Goal: Task Accomplishment & Management: Use online tool/utility

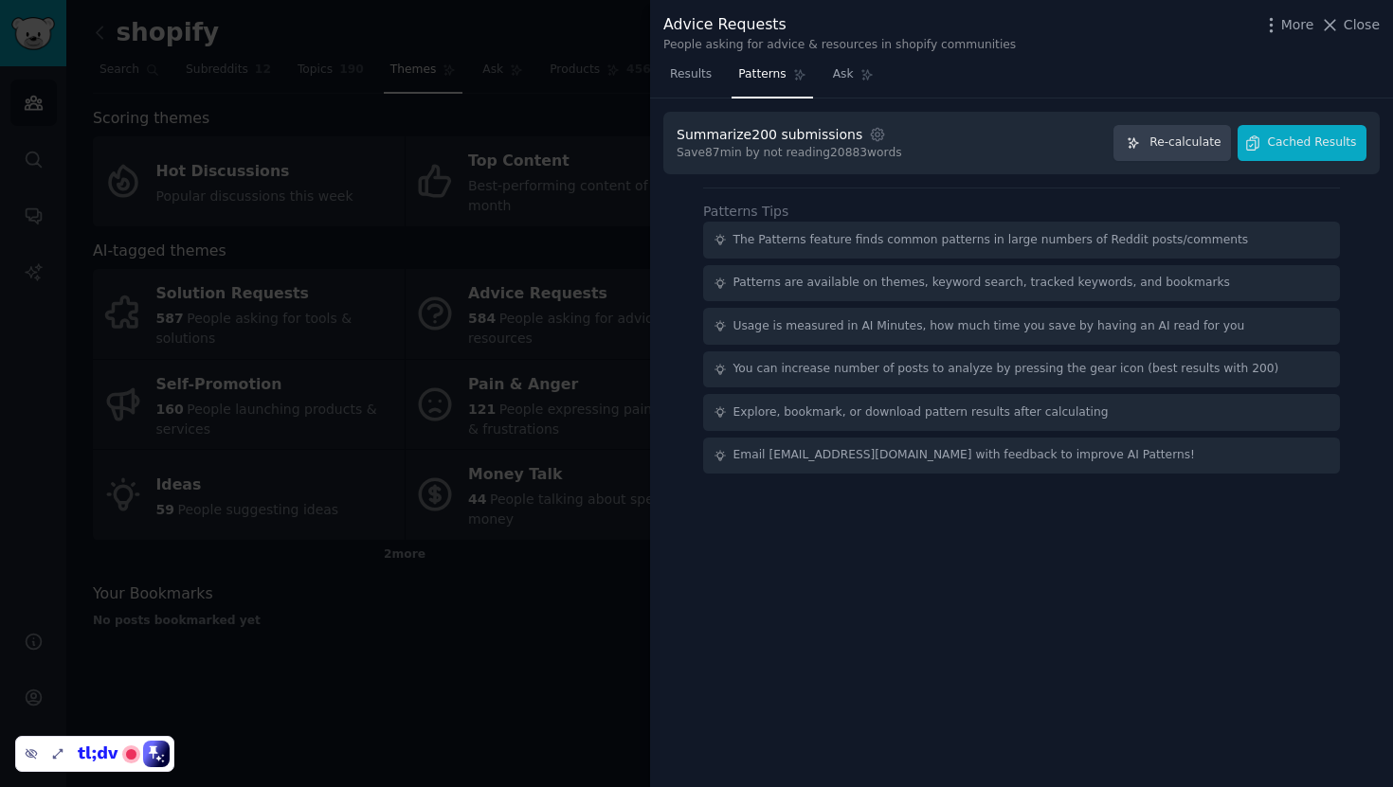
click at [578, 108] on div at bounding box center [696, 393] width 1393 height 787
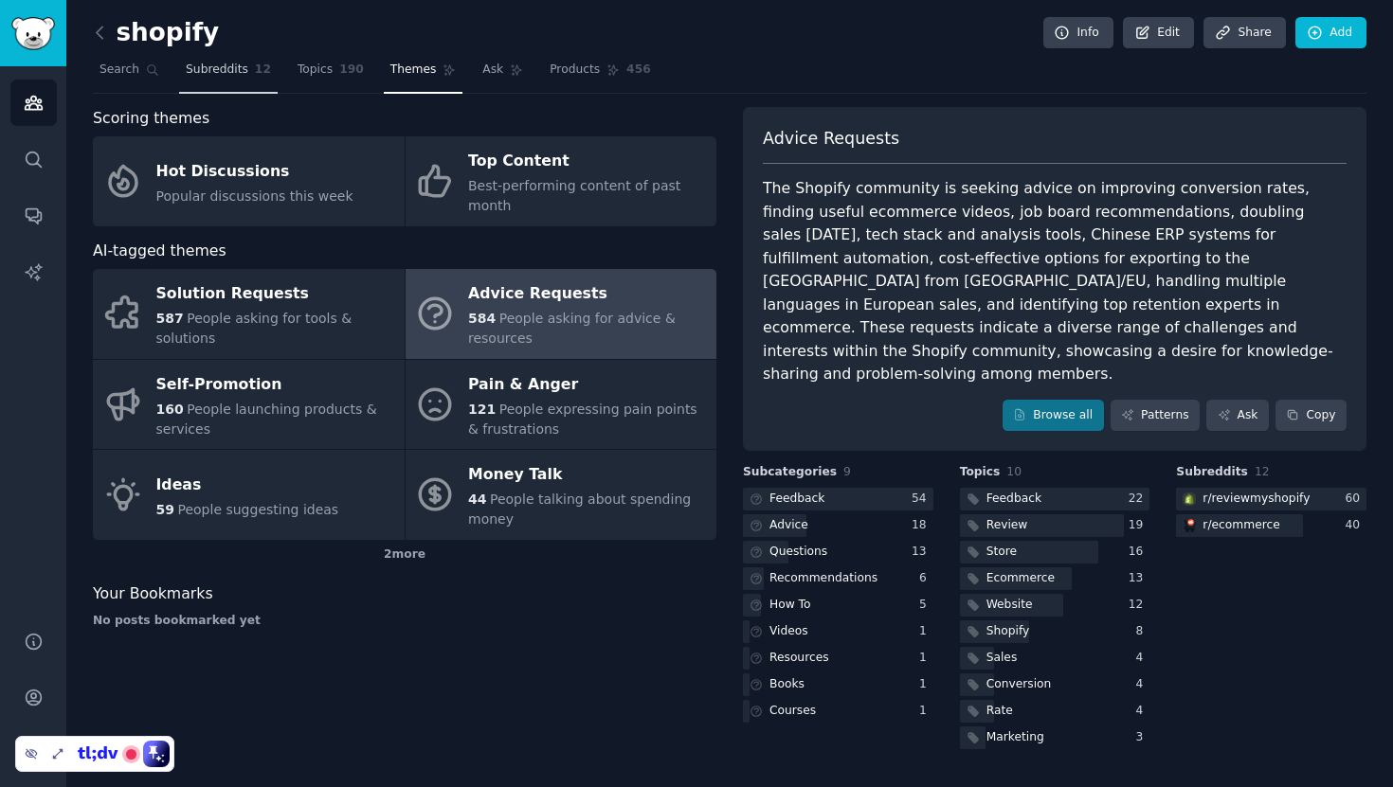
click at [209, 66] on span "Subreddits" at bounding box center [217, 70] width 63 height 17
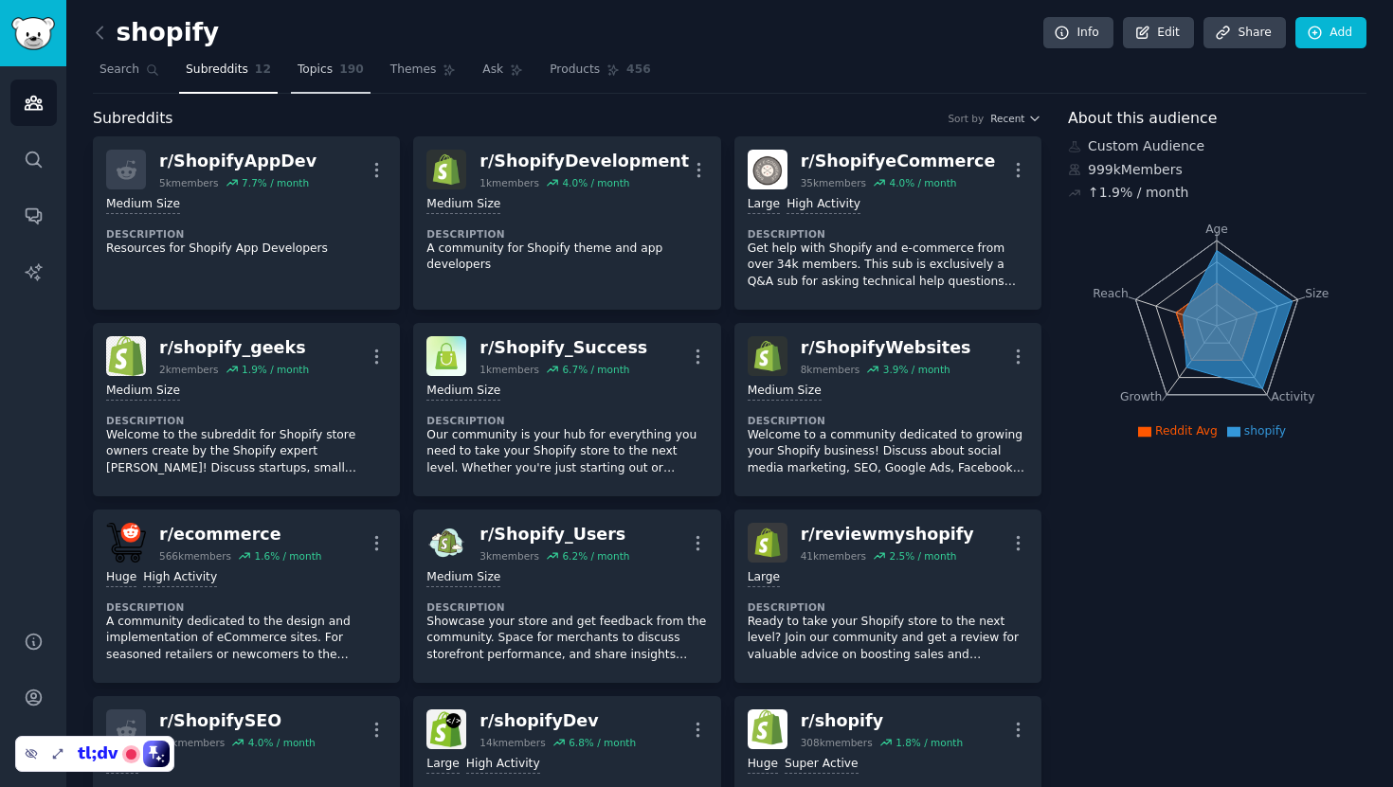
click at [311, 69] on span "Topics" at bounding box center [315, 70] width 35 height 17
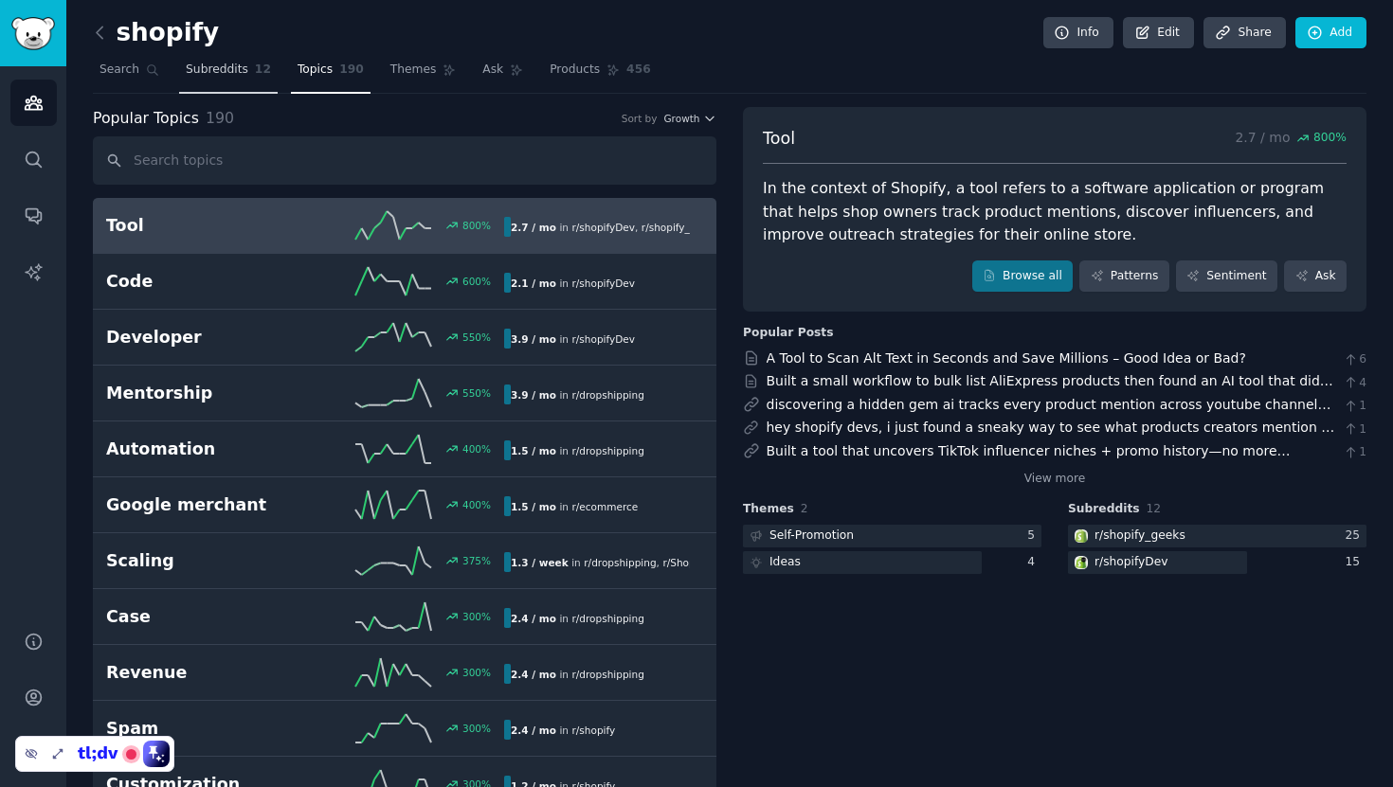
click at [247, 64] on link "Subreddits 12" at bounding box center [228, 74] width 99 height 39
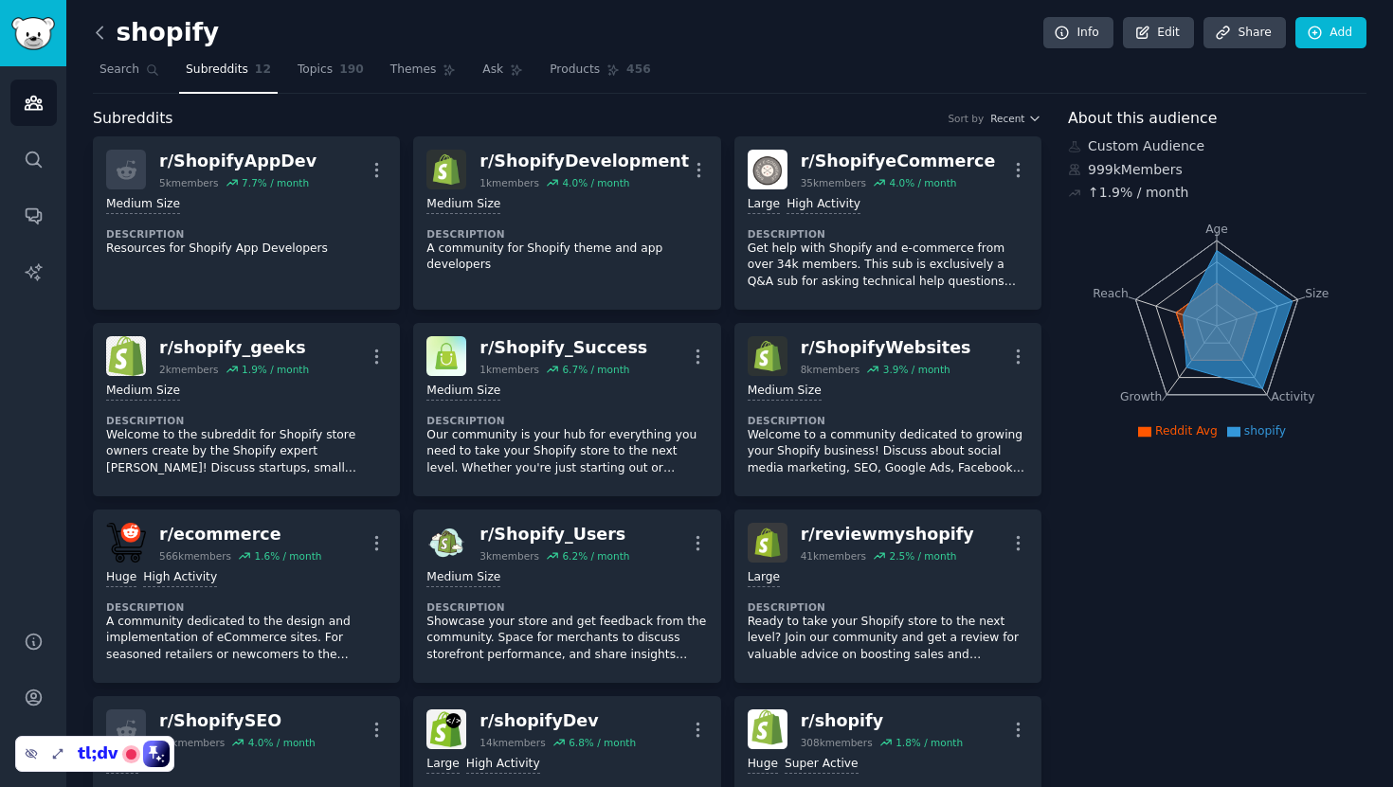
click at [101, 34] on icon at bounding box center [100, 33] width 20 height 20
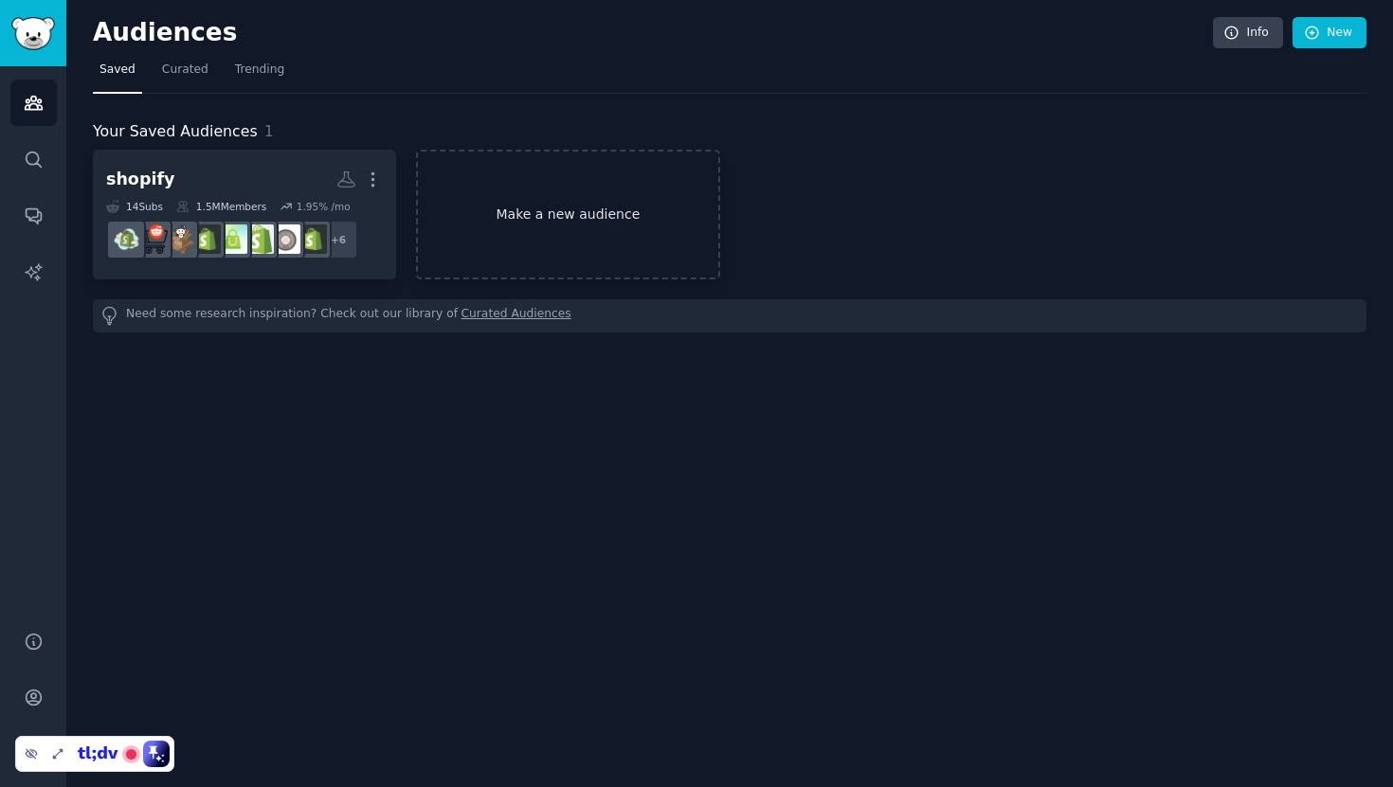
click at [548, 206] on link "Make a new audience" at bounding box center [567, 215] width 303 height 130
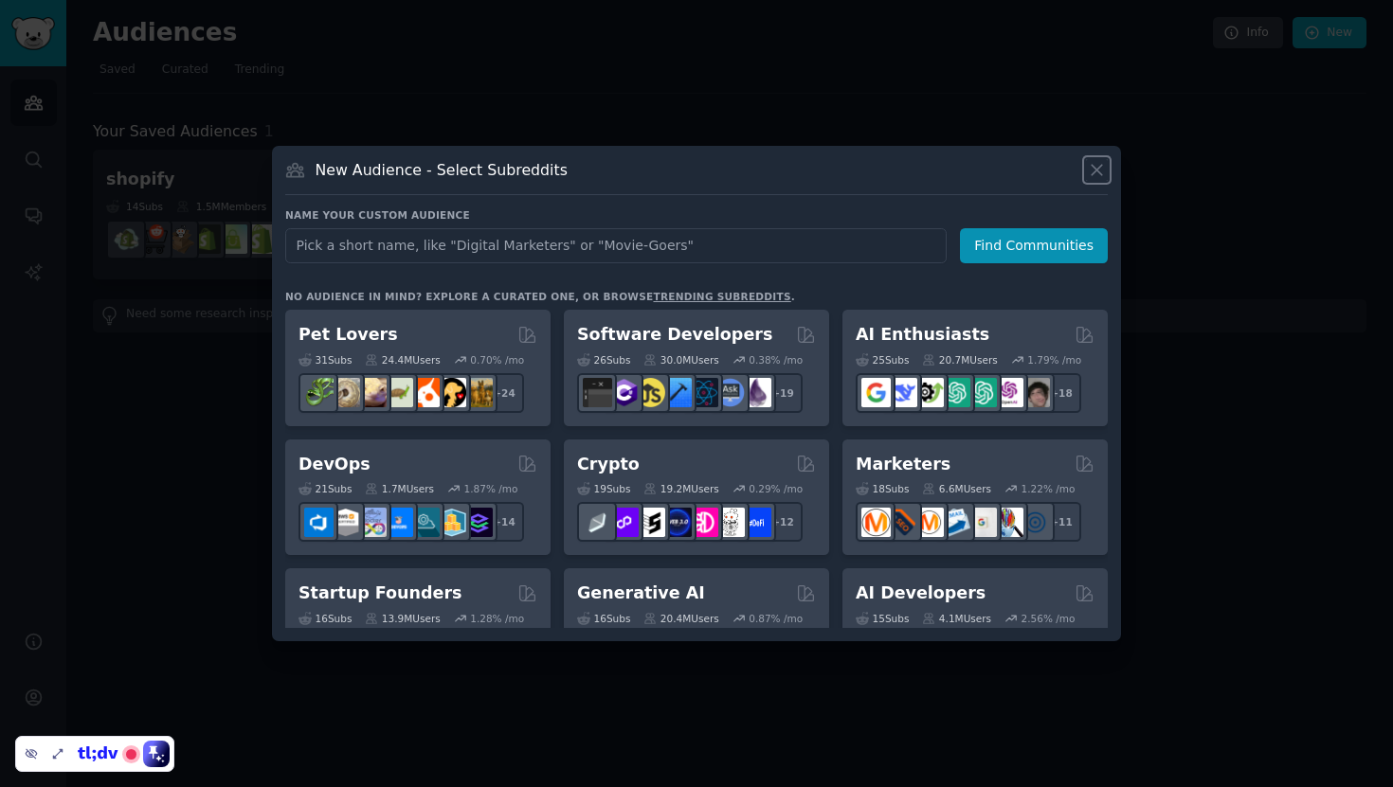
click at [1095, 173] on icon at bounding box center [1097, 170] width 20 height 20
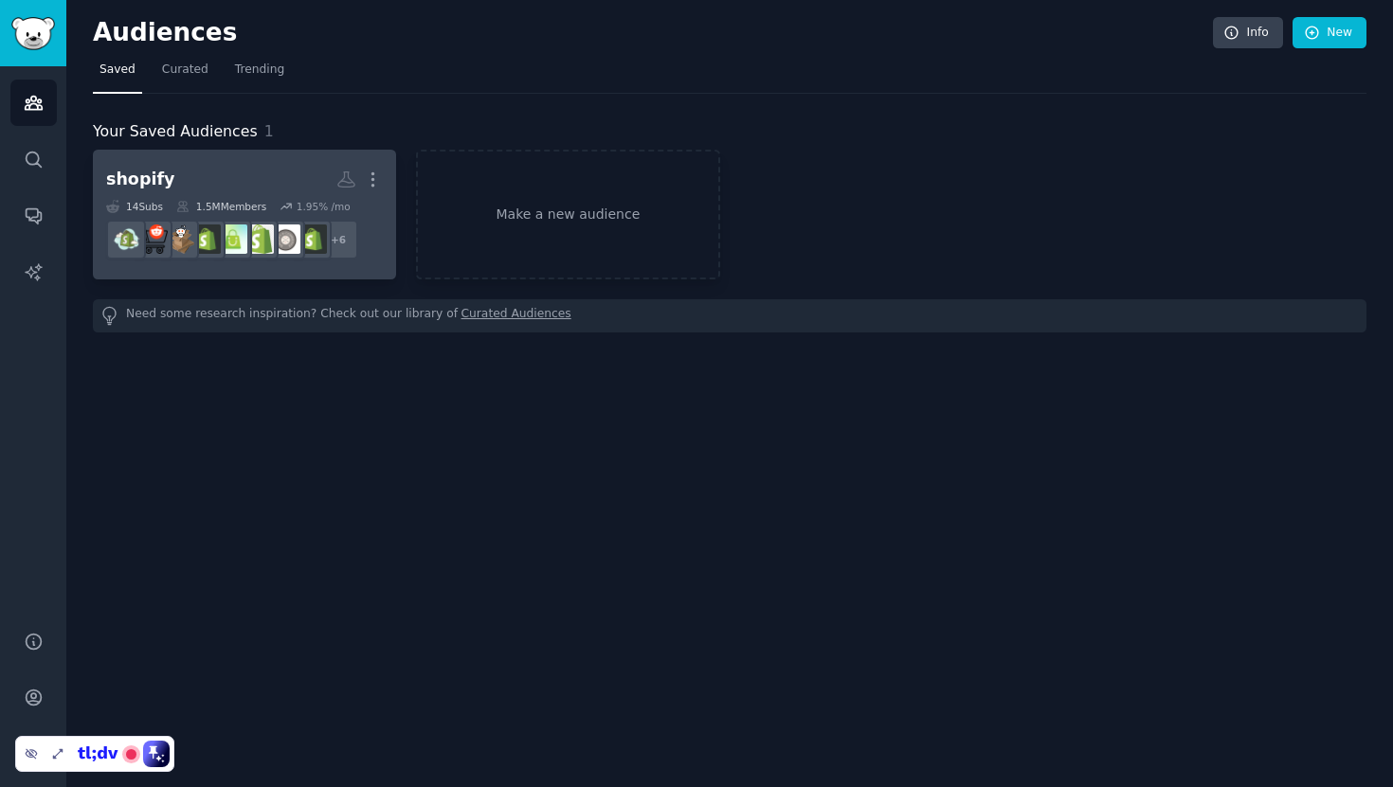
click at [217, 178] on h2 "shopify More" at bounding box center [244, 179] width 277 height 33
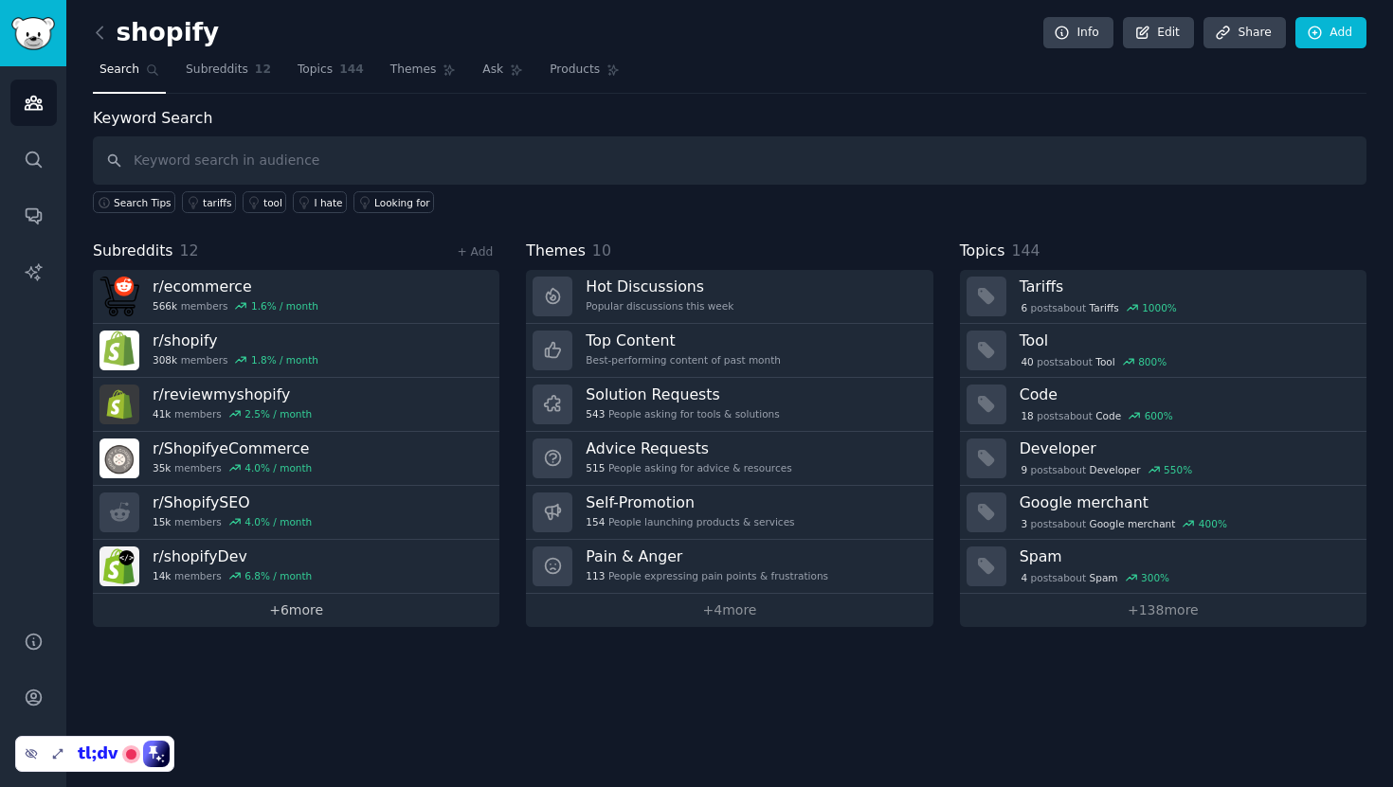
click at [336, 611] on link "+ 6 more" at bounding box center [296, 610] width 407 height 33
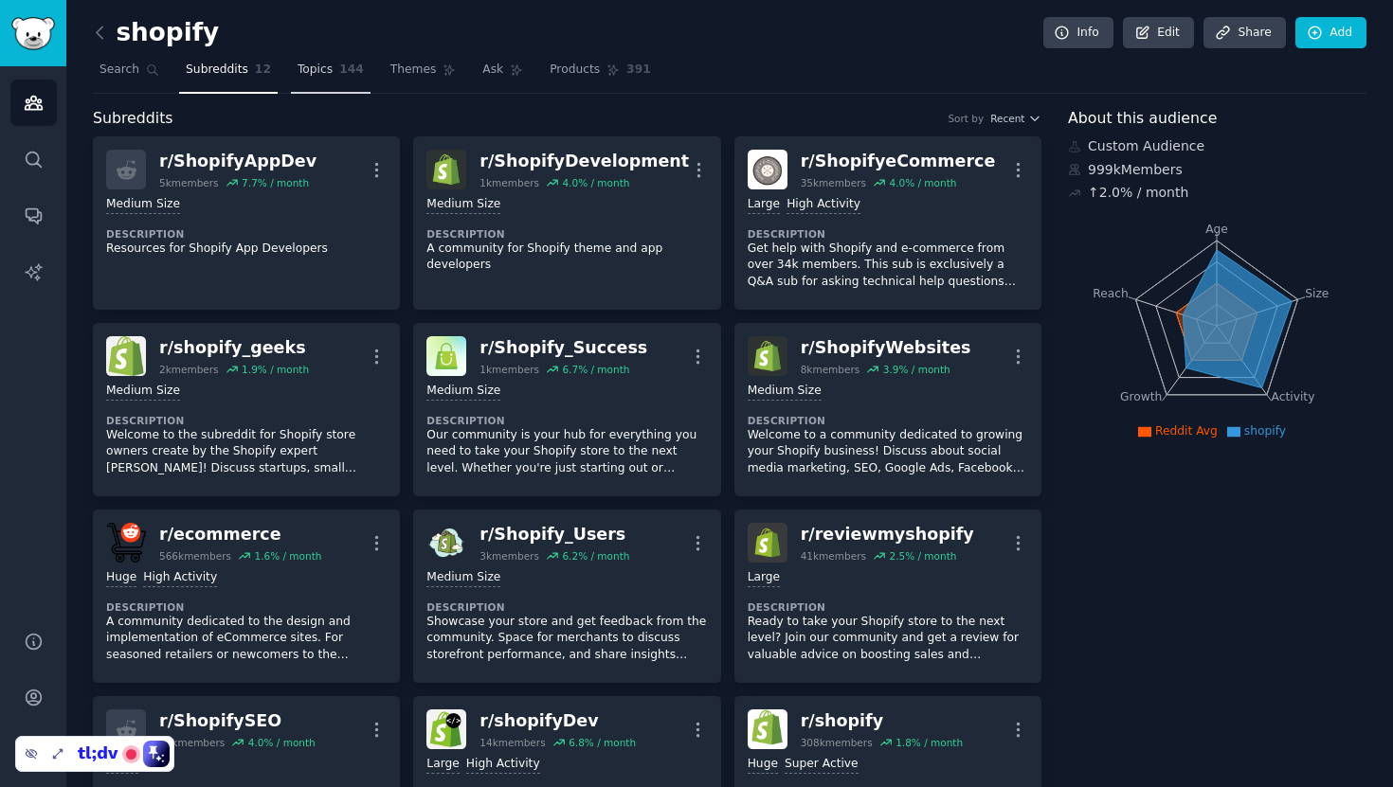
click at [332, 69] on link "Topics 144" at bounding box center [331, 74] width 80 height 39
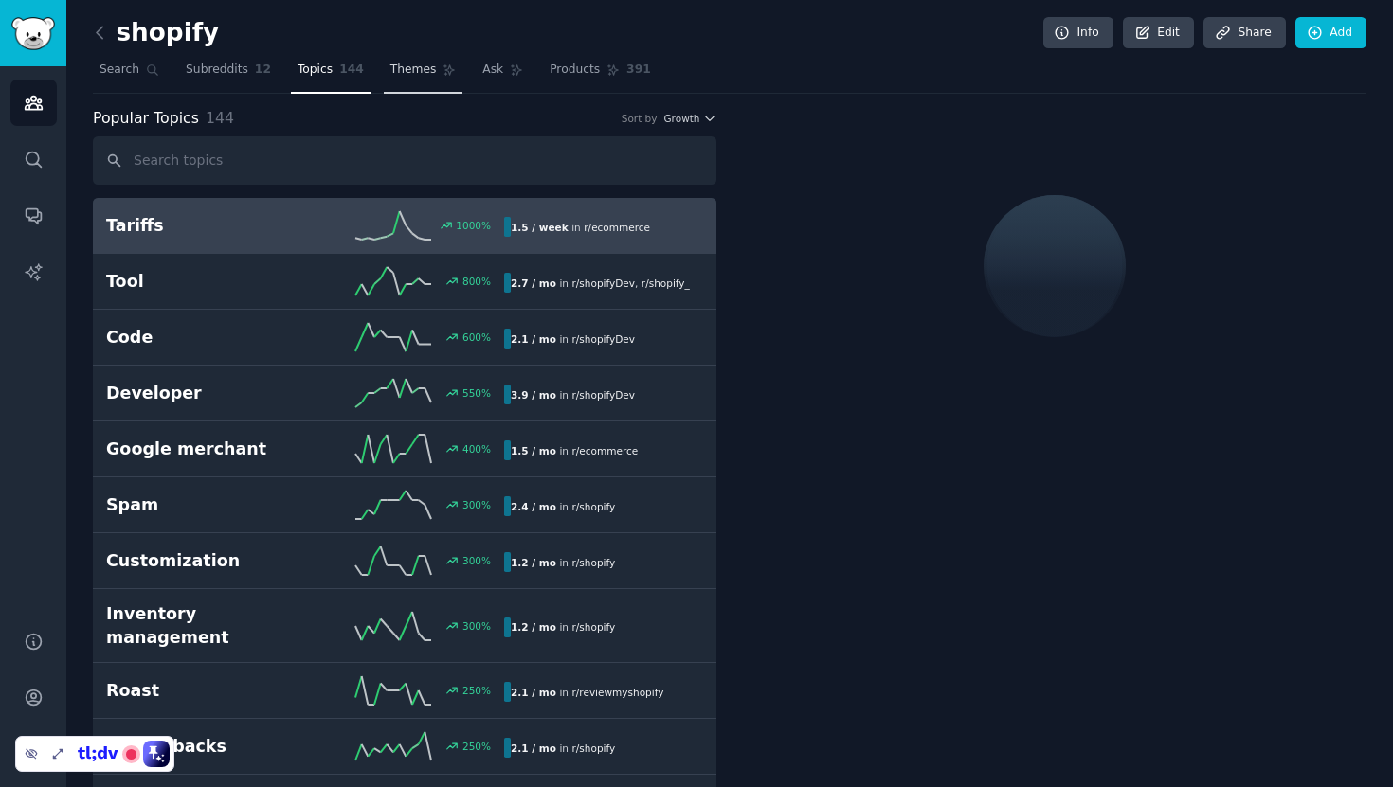
click at [425, 75] on span "Themes" at bounding box center [413, 70] width 46 height 17
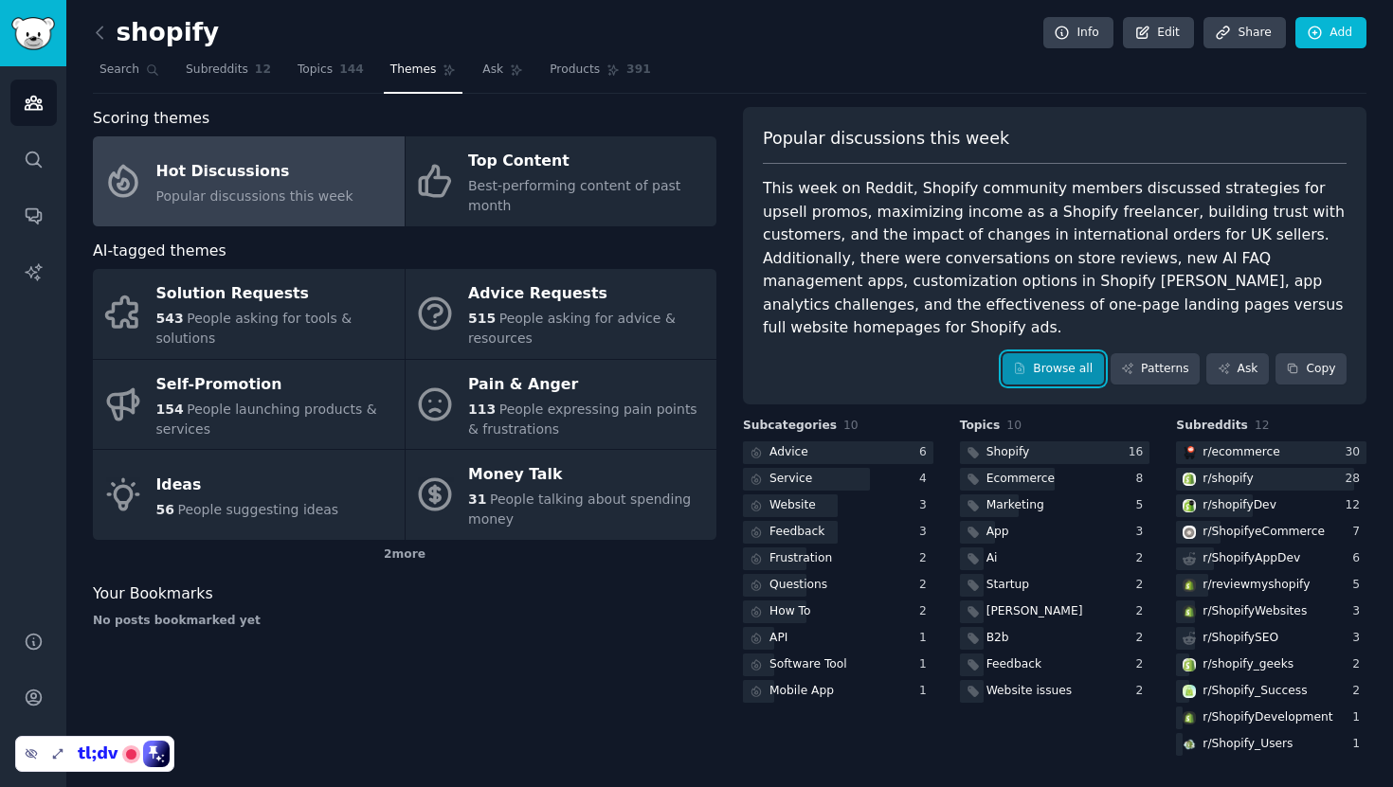
click at [1086, 353] on link "Browse all" at bounding box center [1053, 369] width 101 height 32
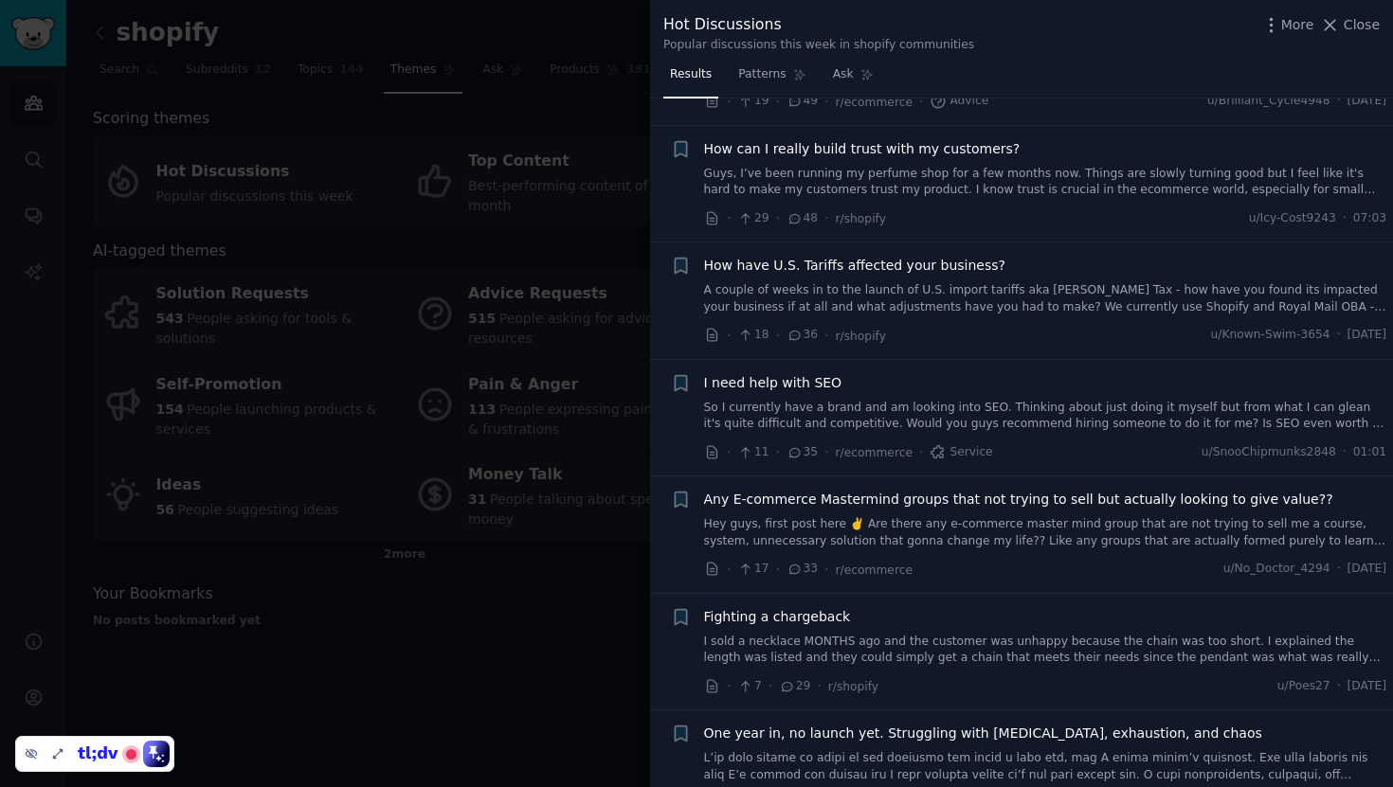
scroll to position [132, 0]
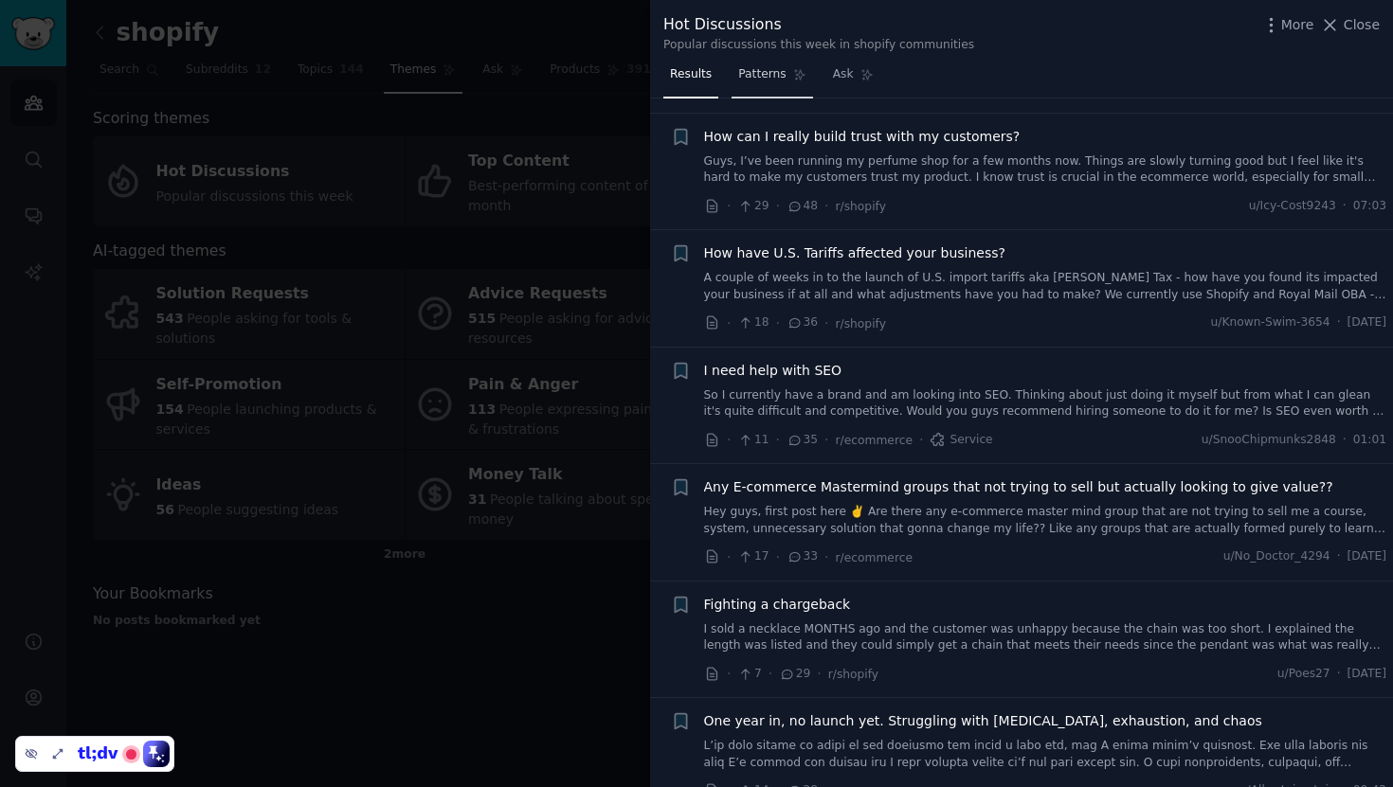
click at [769, 81] on span "Patterns" at bounding box center [761, 74] width 47 height 17
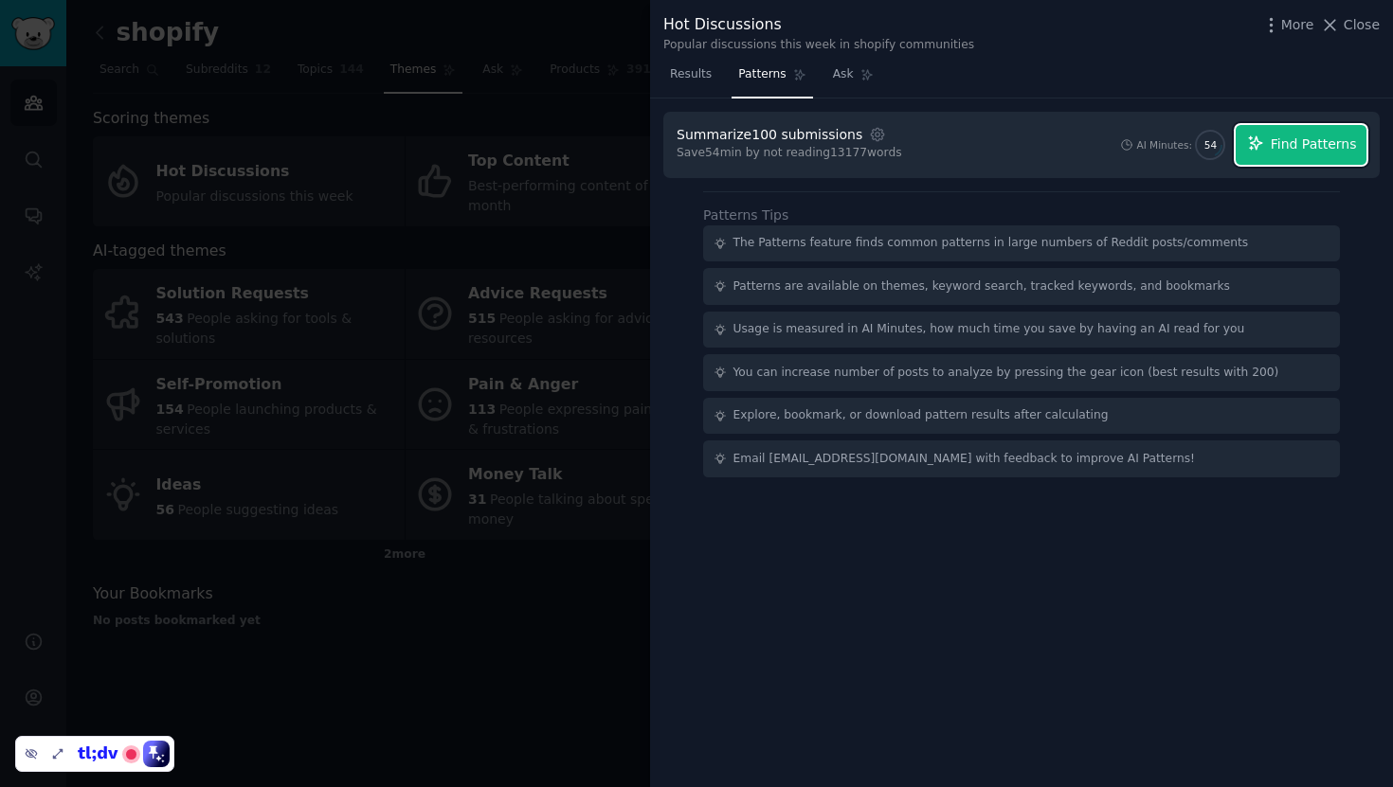
click at [1260, 151] on button "Find Patterns" at bounding box center [1301, 145] width 131 height 40
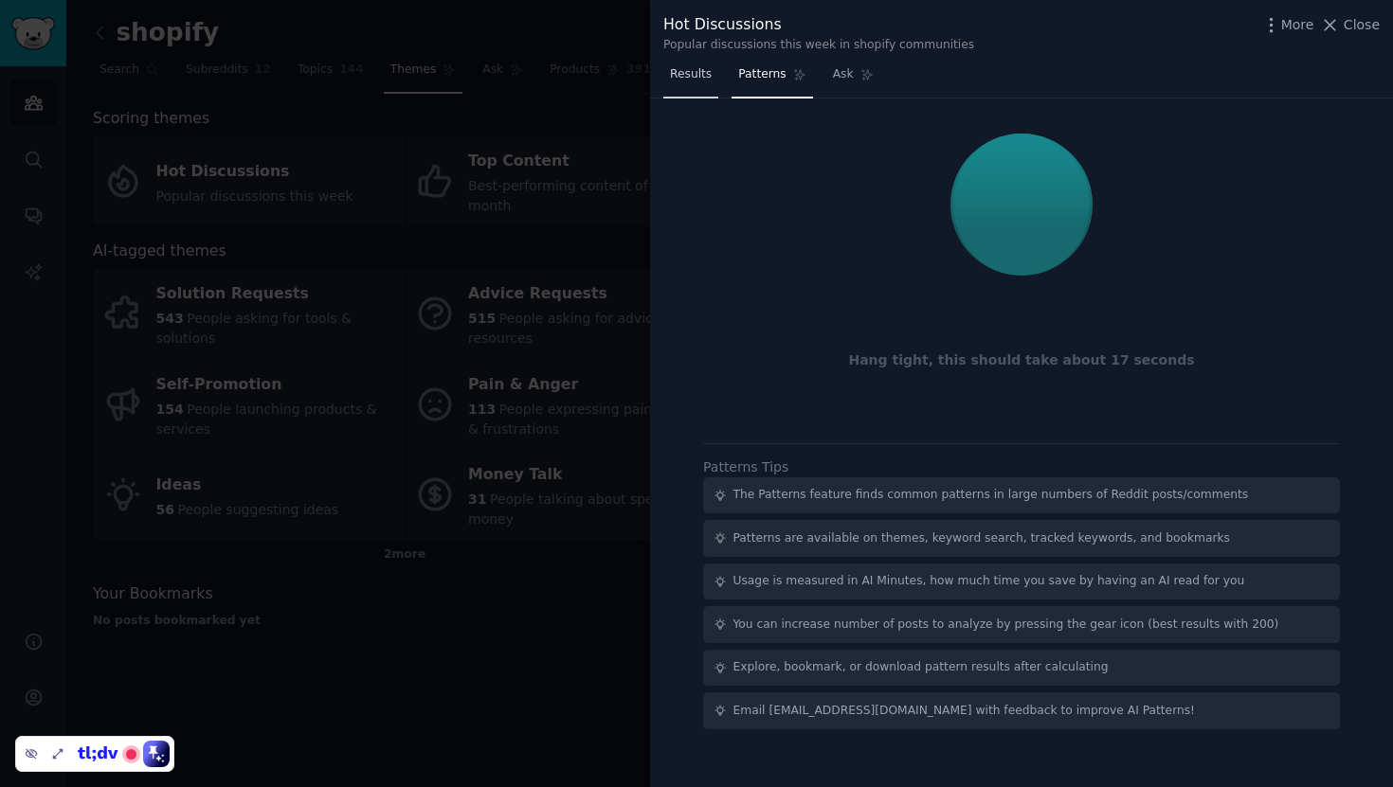
click at [708, 83] on link "Results" at bounding box center [690, 79] width 55 height 39
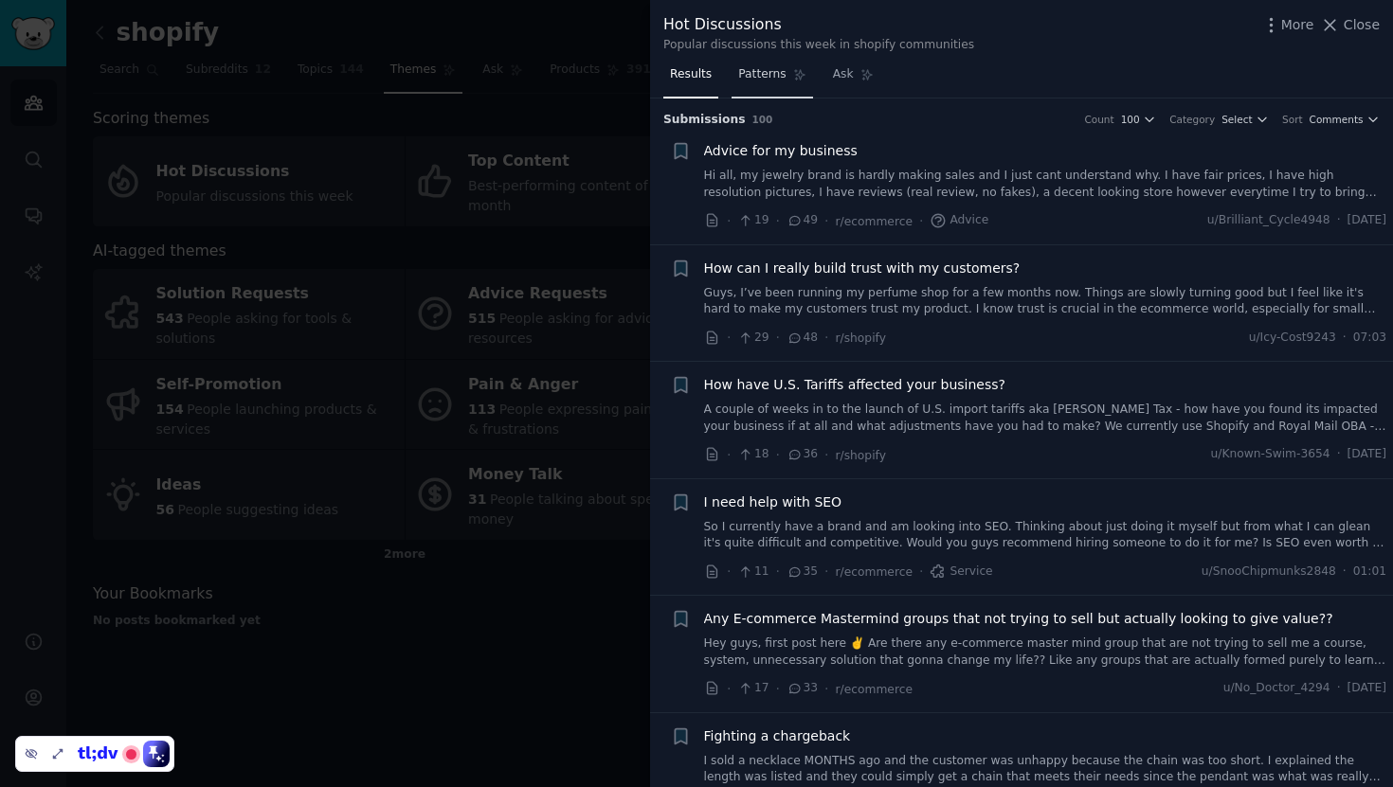
click at [770, 91] on link "Patterns" at bounding box center [772, 79] width 81 height 39
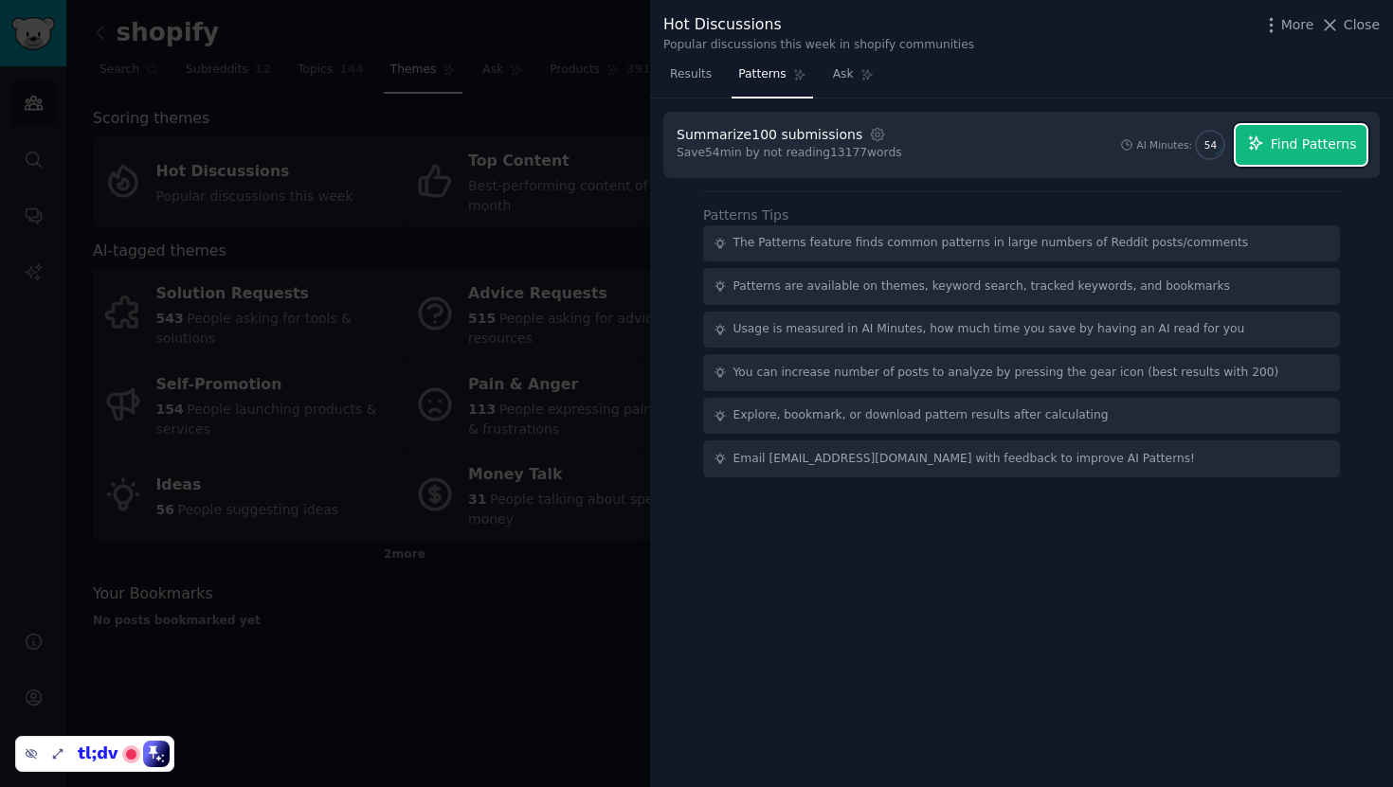
click at [1299, 156] on button "Find Patterns" at bounding box center [1301, 145] width 131 height 40
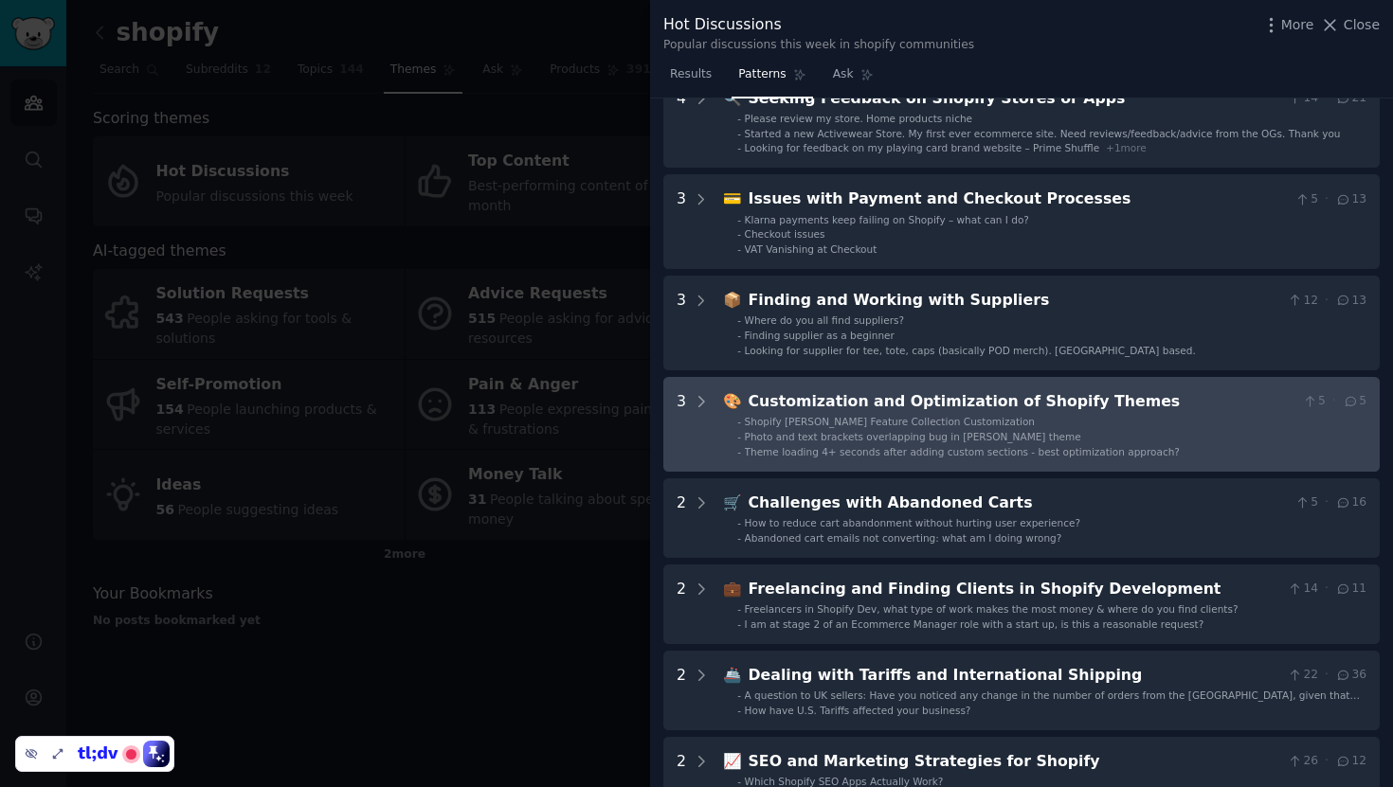
scroll to position [114, 0]
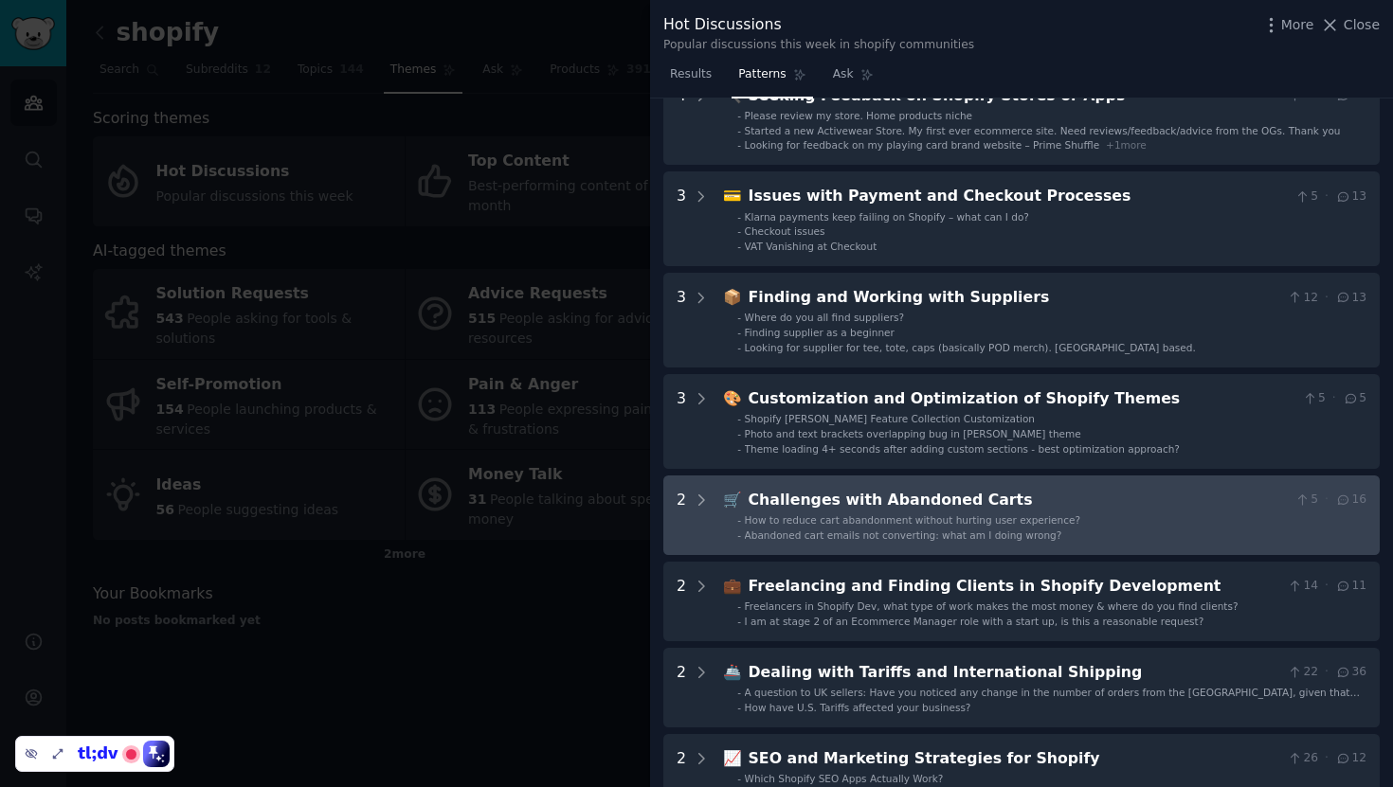
click at [1036, 501] on div "Challenges with Abandoned Carts" at bounding box center [1018, 501] width 539 height 24
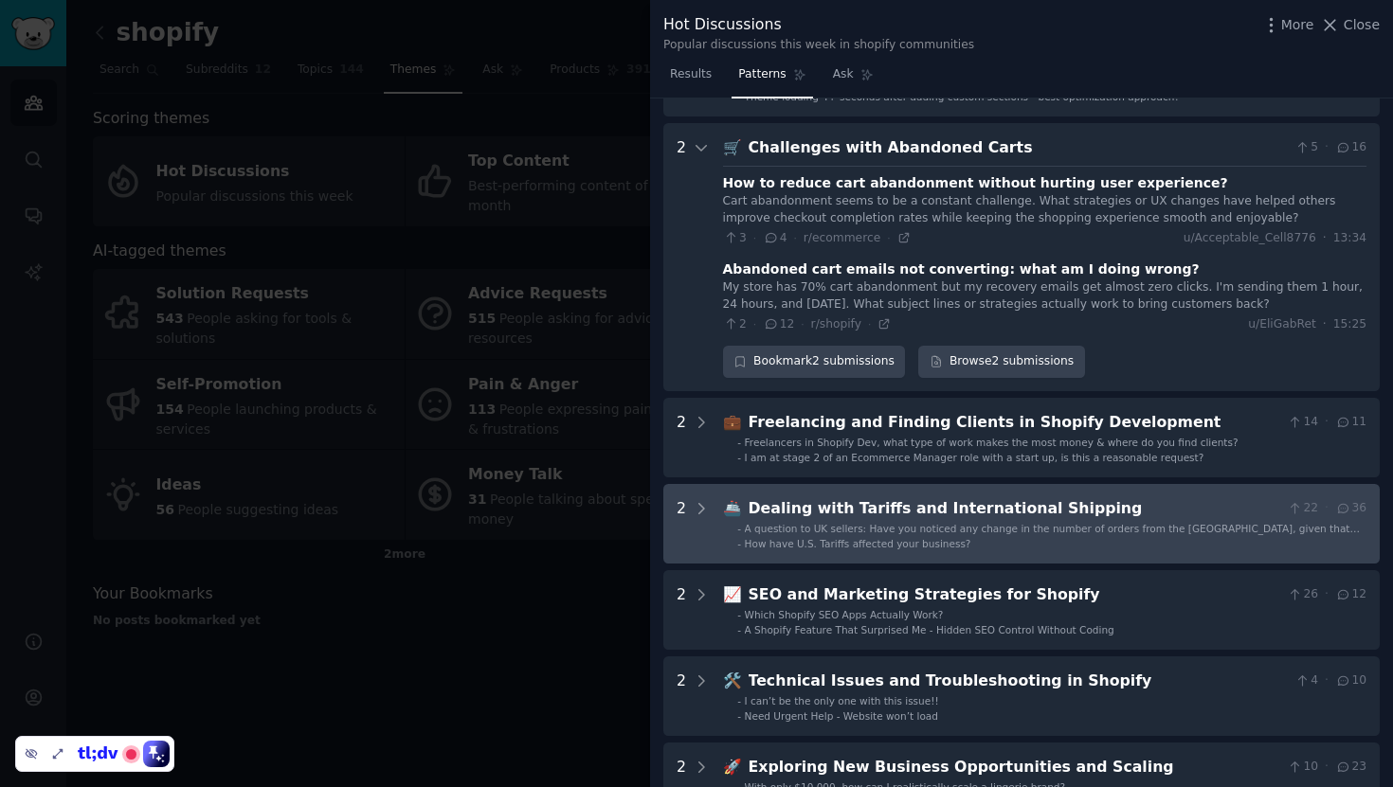
scroll to position [419, 0]
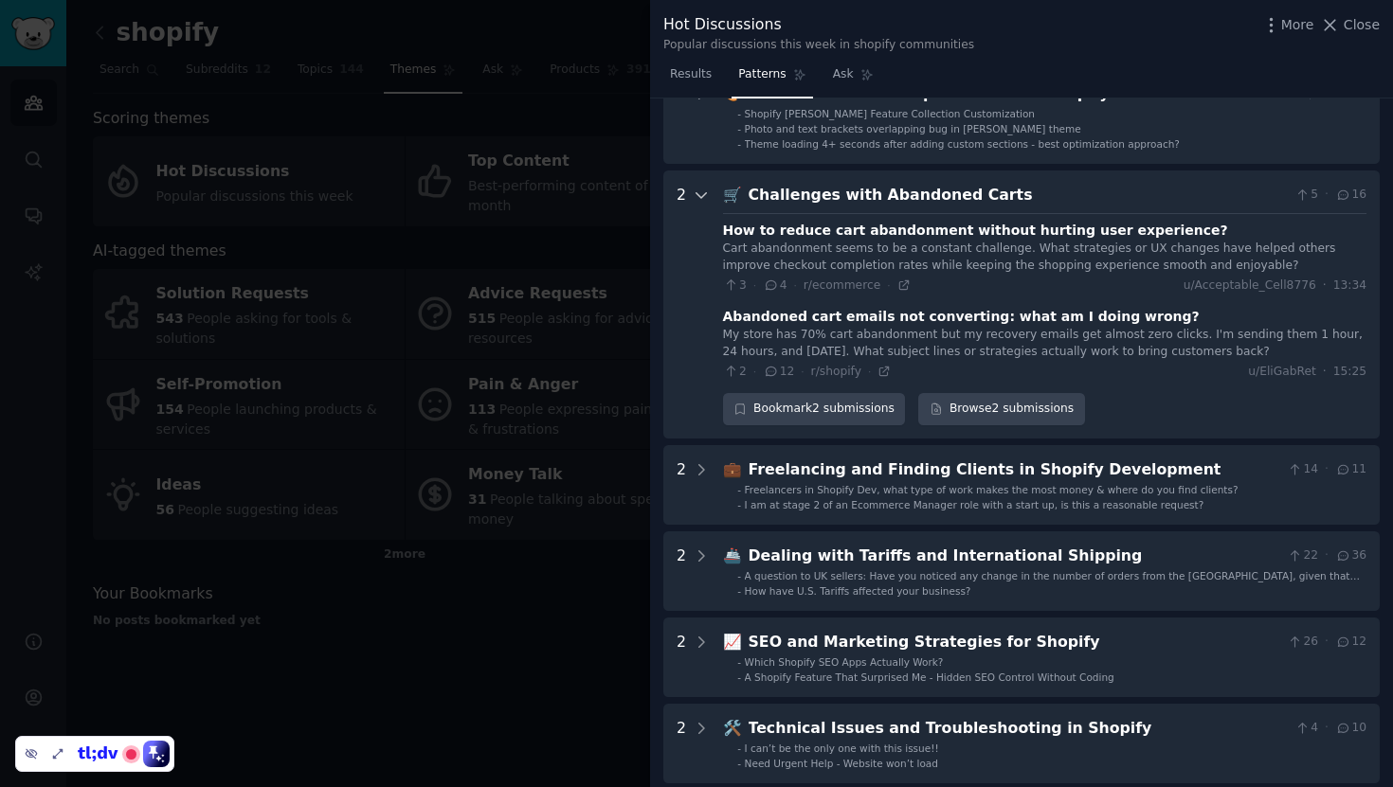
click at [698, 198] on icon at bounding box center [701, 195] width 17 height 17
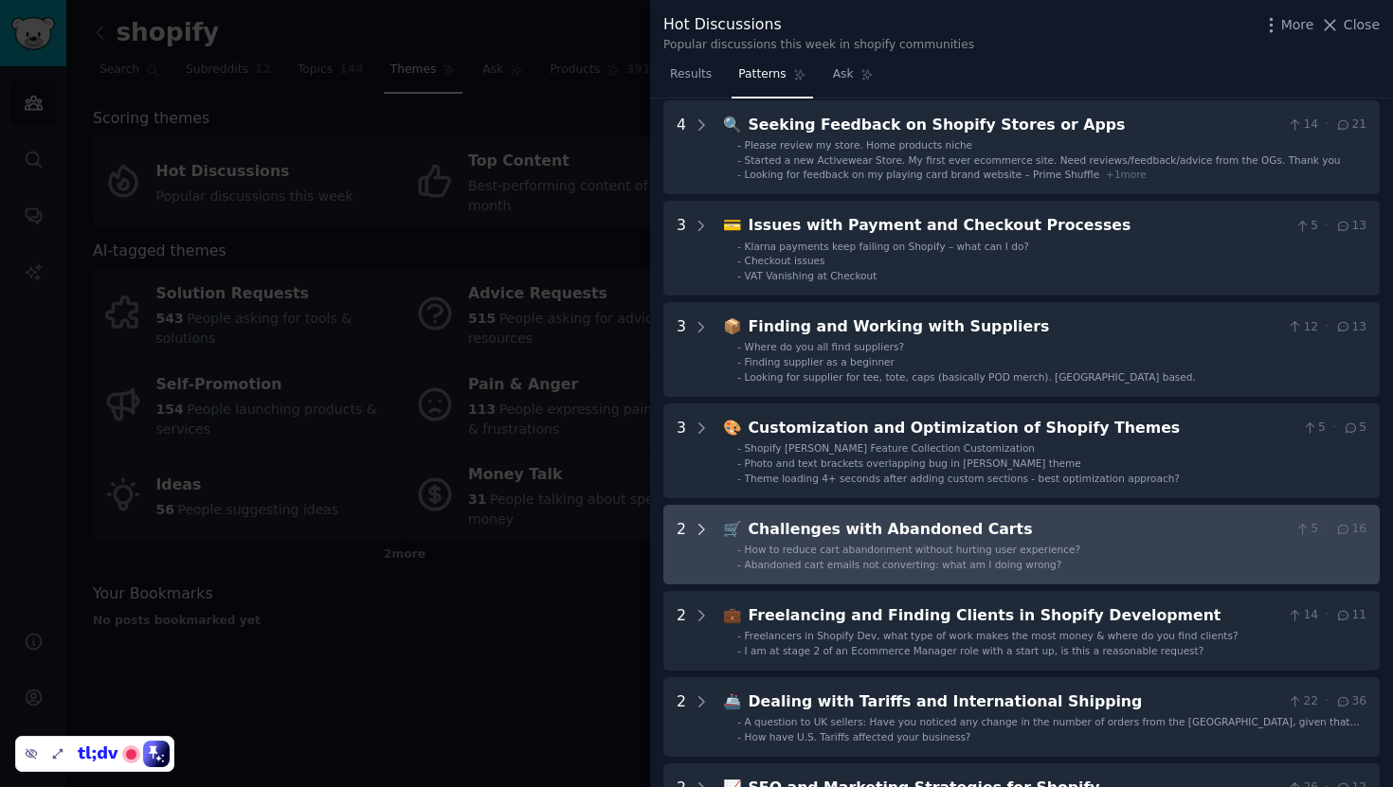
scroll to position [57, 0]
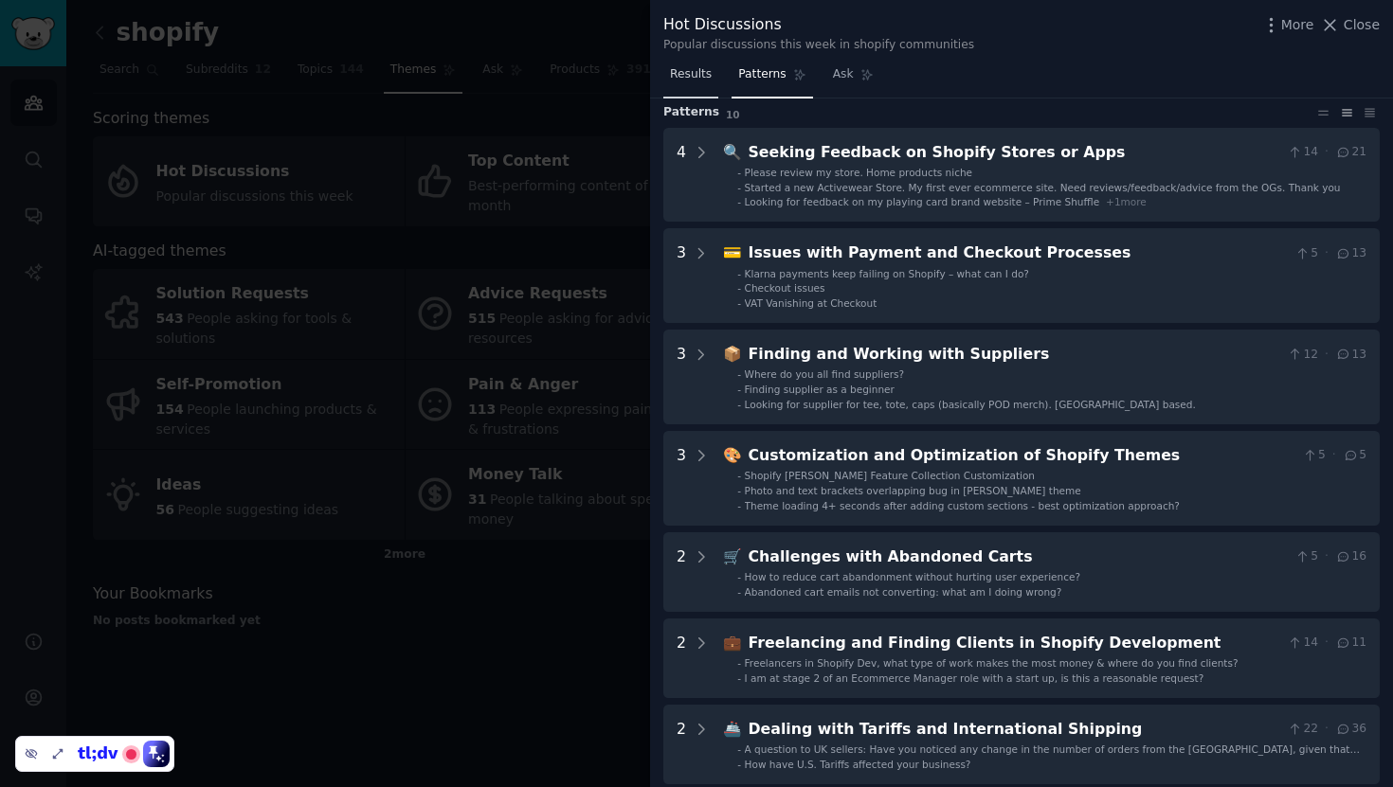
click at [696, 78] on span "Results" at bounding box center [691, 74] width 42 height 17
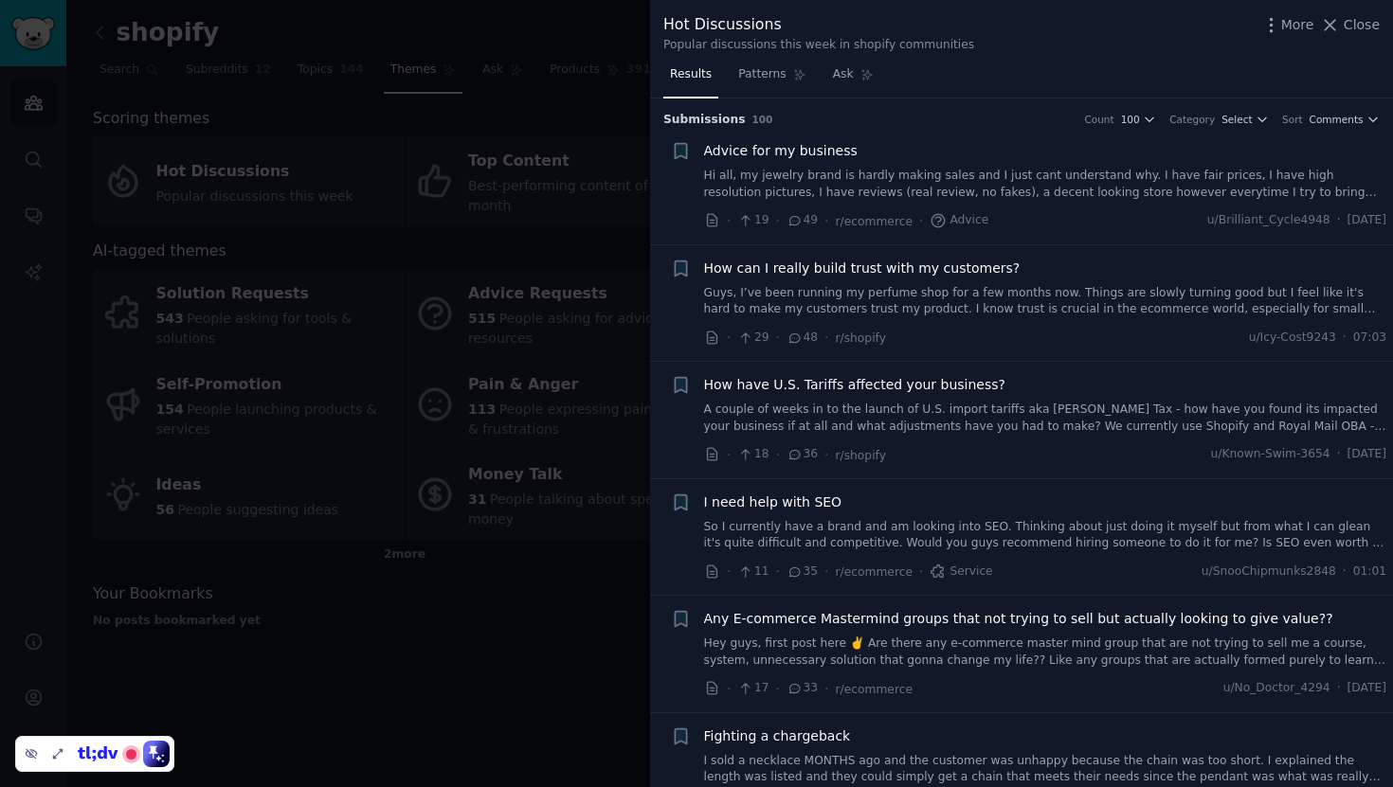
click at [605, 291] on div at bounding box center [696, 393] width 1393 height 787
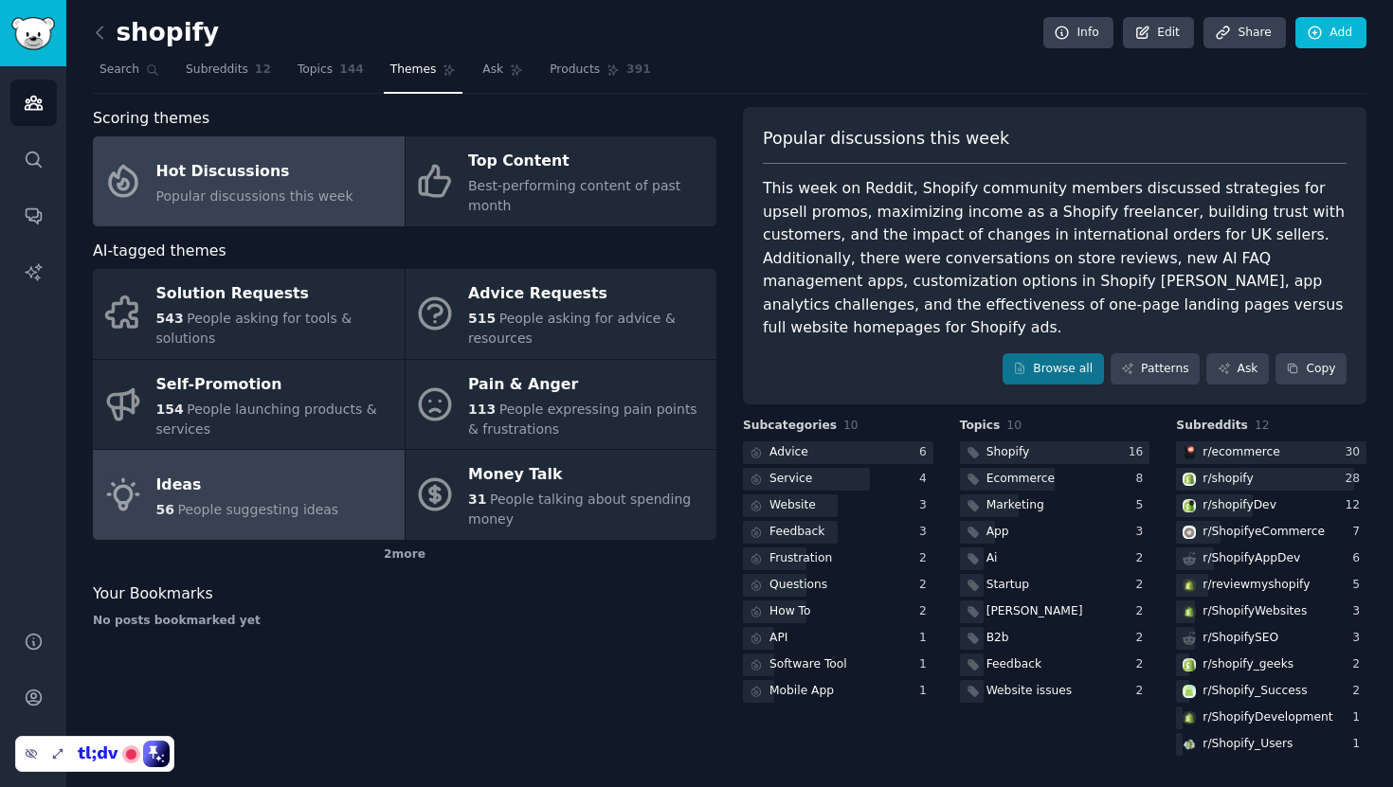
click at [323, 482] on div "Ideas" at bounding box center [247, 485] width 183 height 30
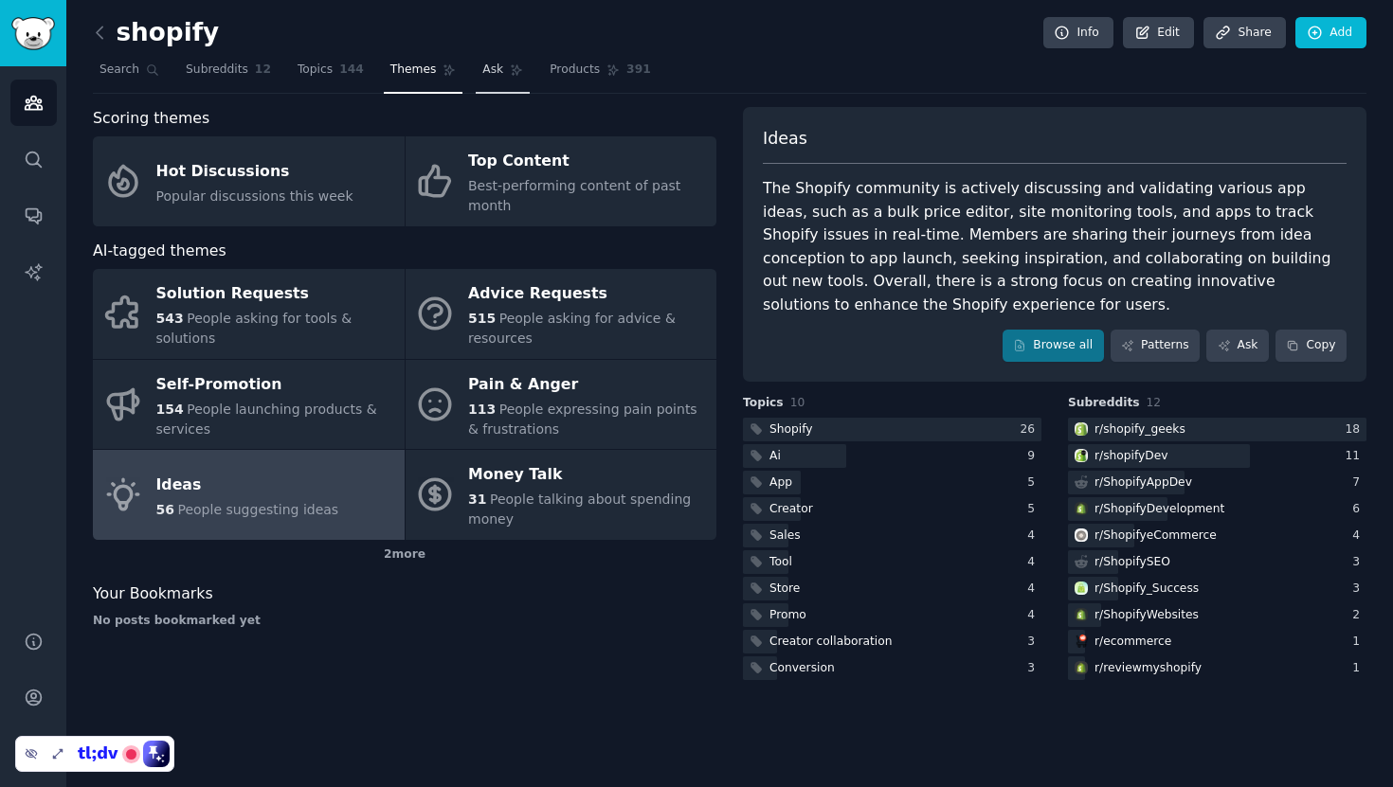
click at [499, 76] on link "Ask" at bounding box center [503, 74] width 54 height 39
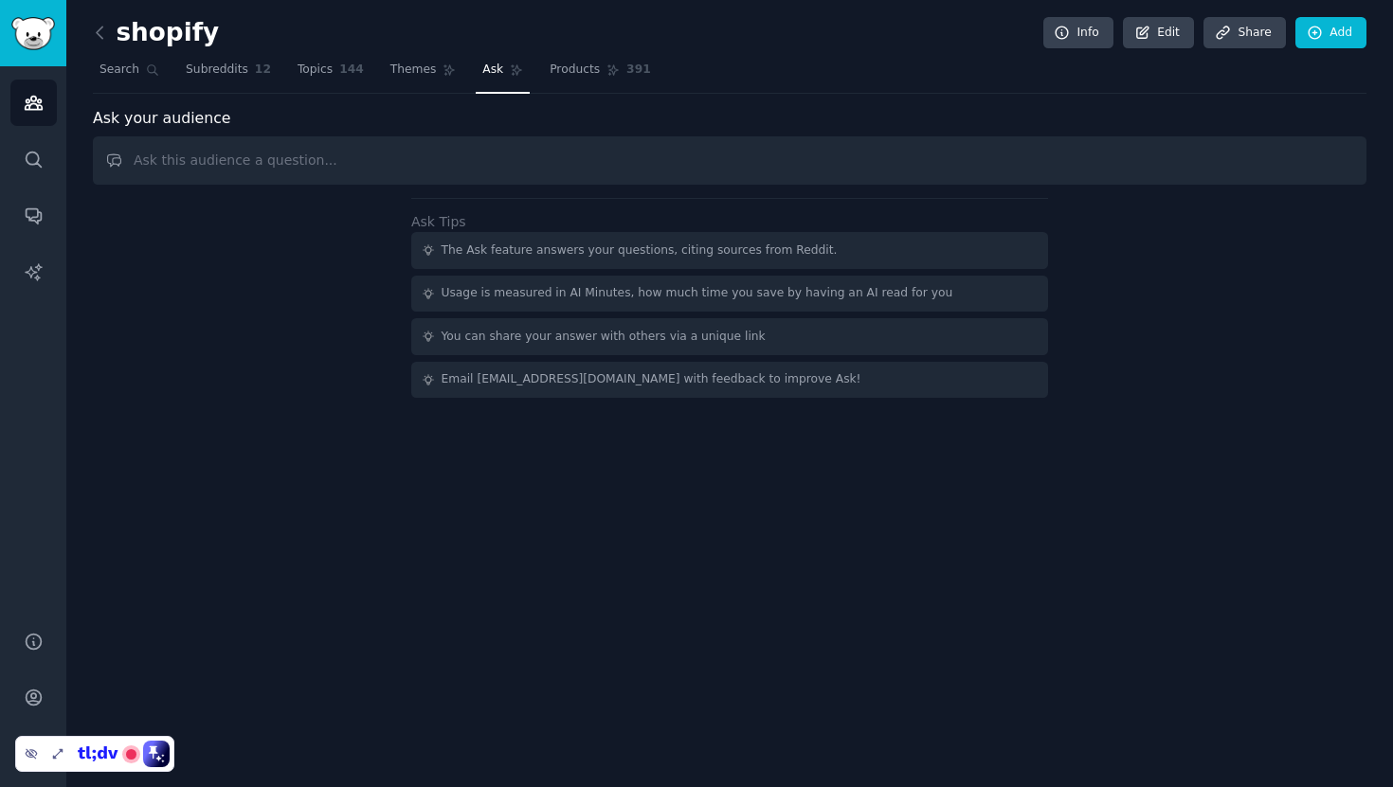
click at [96, 43] on link at bounding box center [105, 33] width 24 height 30
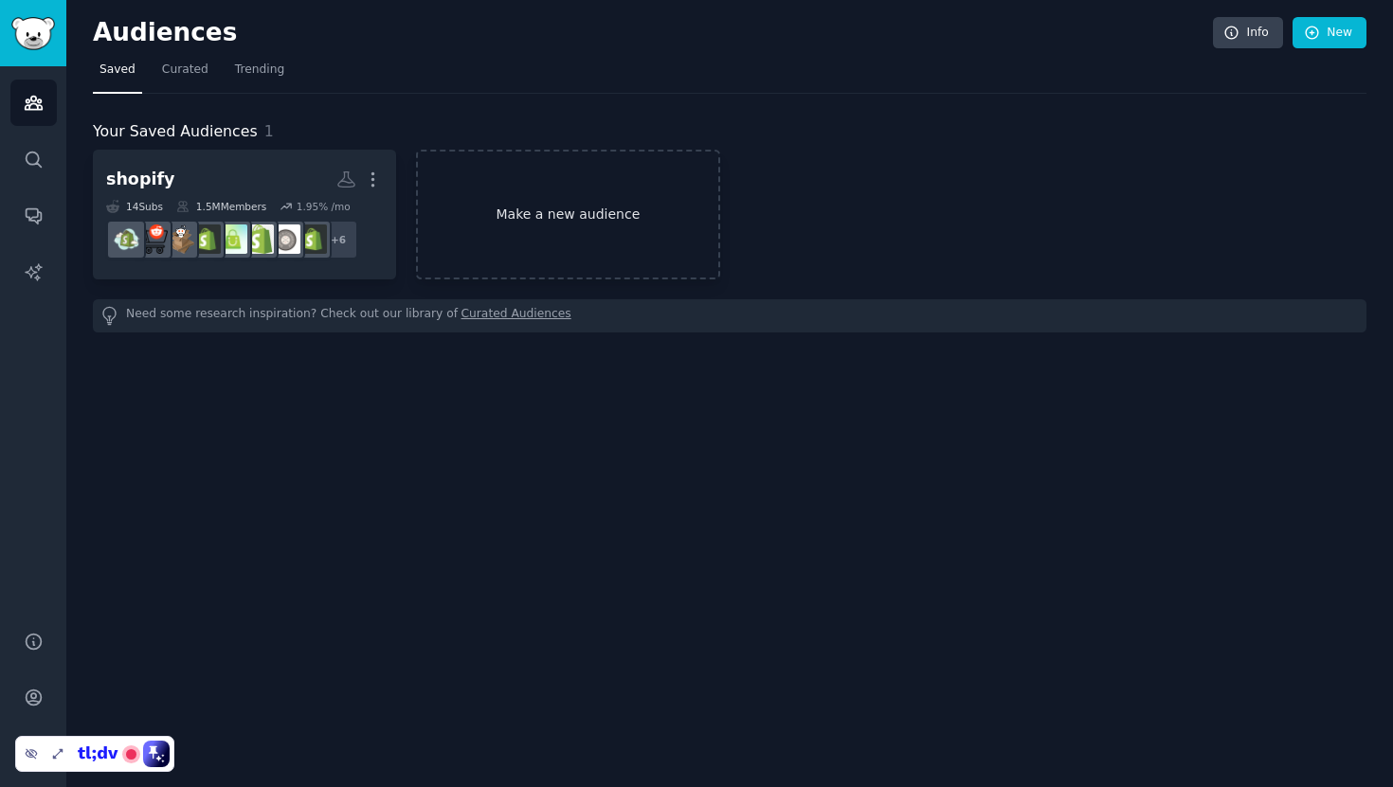
click at [652, 245] on link "Make a new audience" at bounding box center [567, 215] width 303 height 130
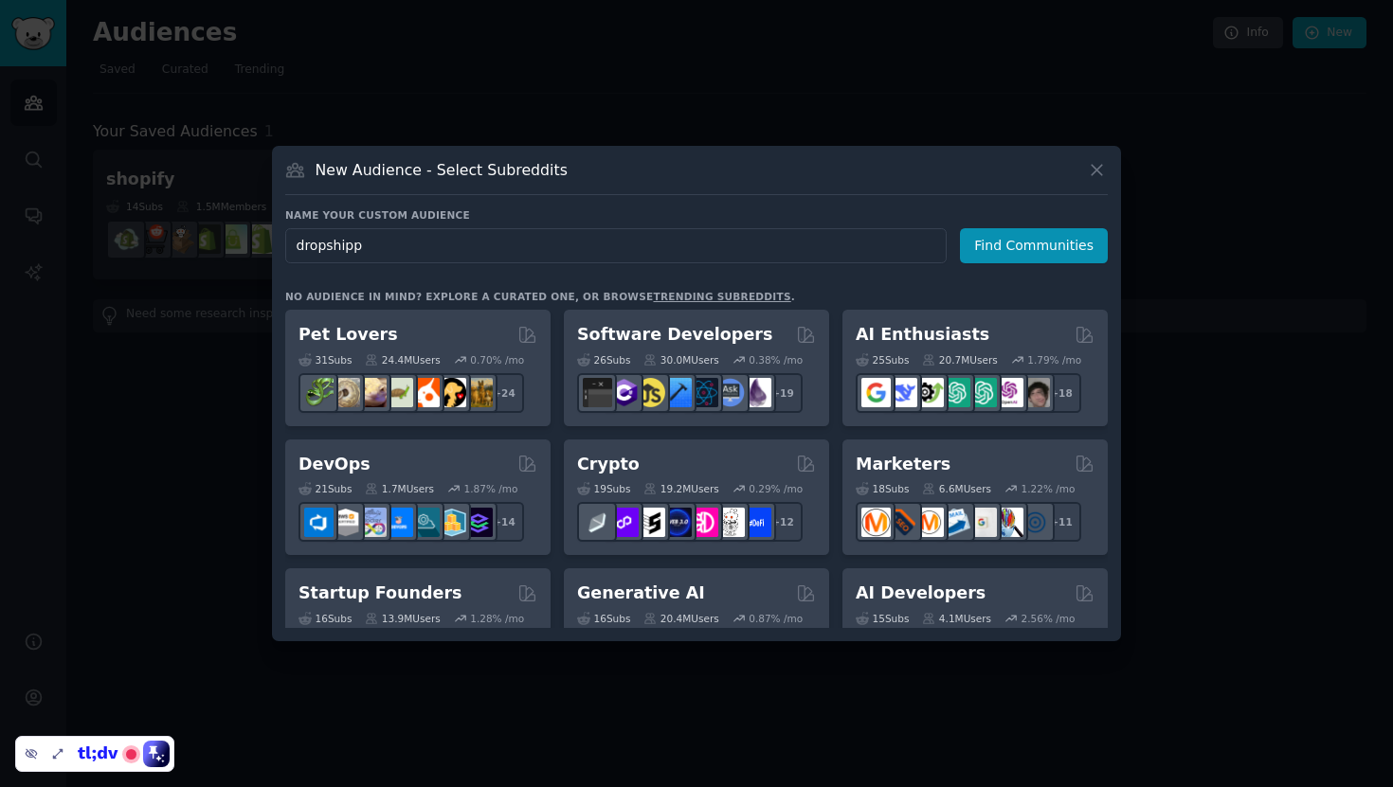
type input "dropship"
click button "Find Communities" at bounding box center [1034, 245] width 148 height 35
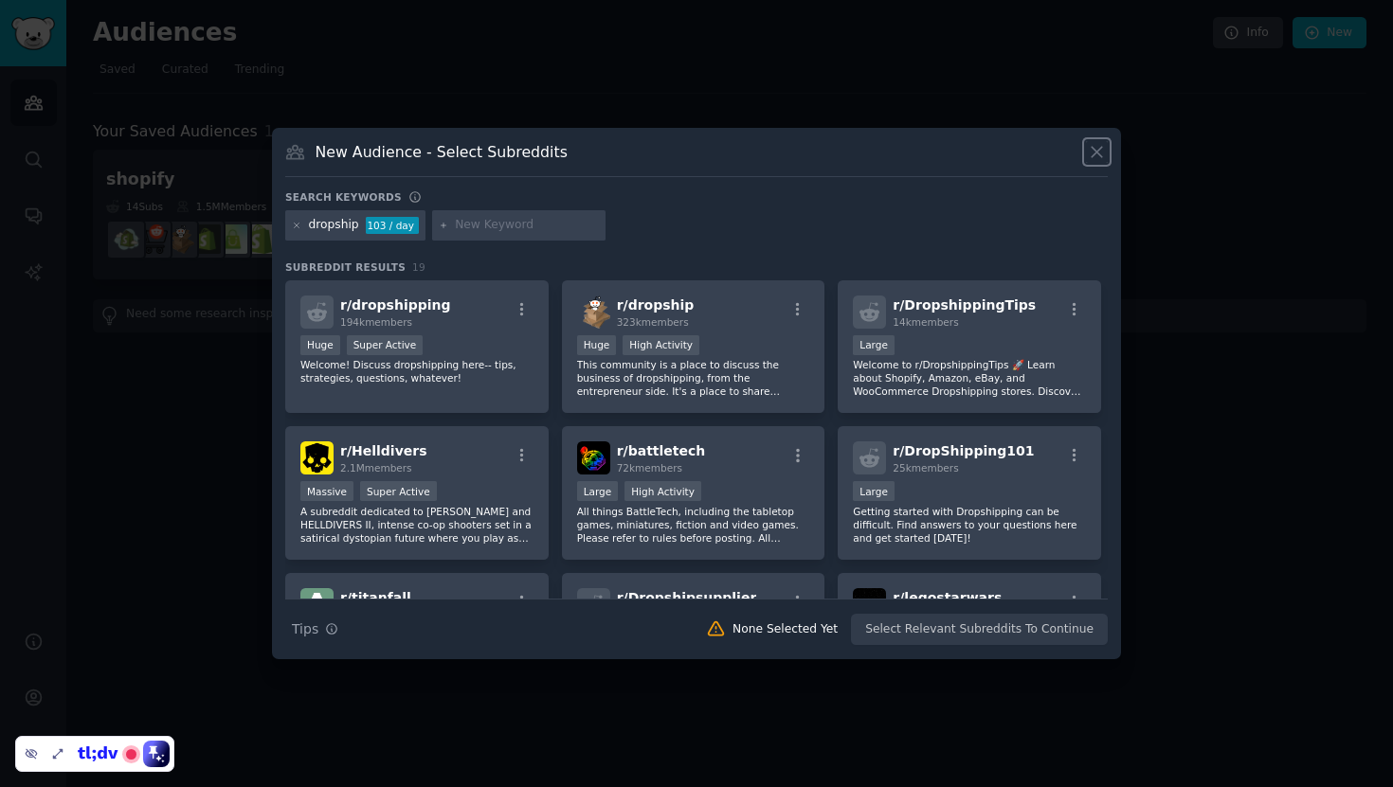
click at [1092, 159] on icon at bounding box center [1097, 152] width 20 height 20
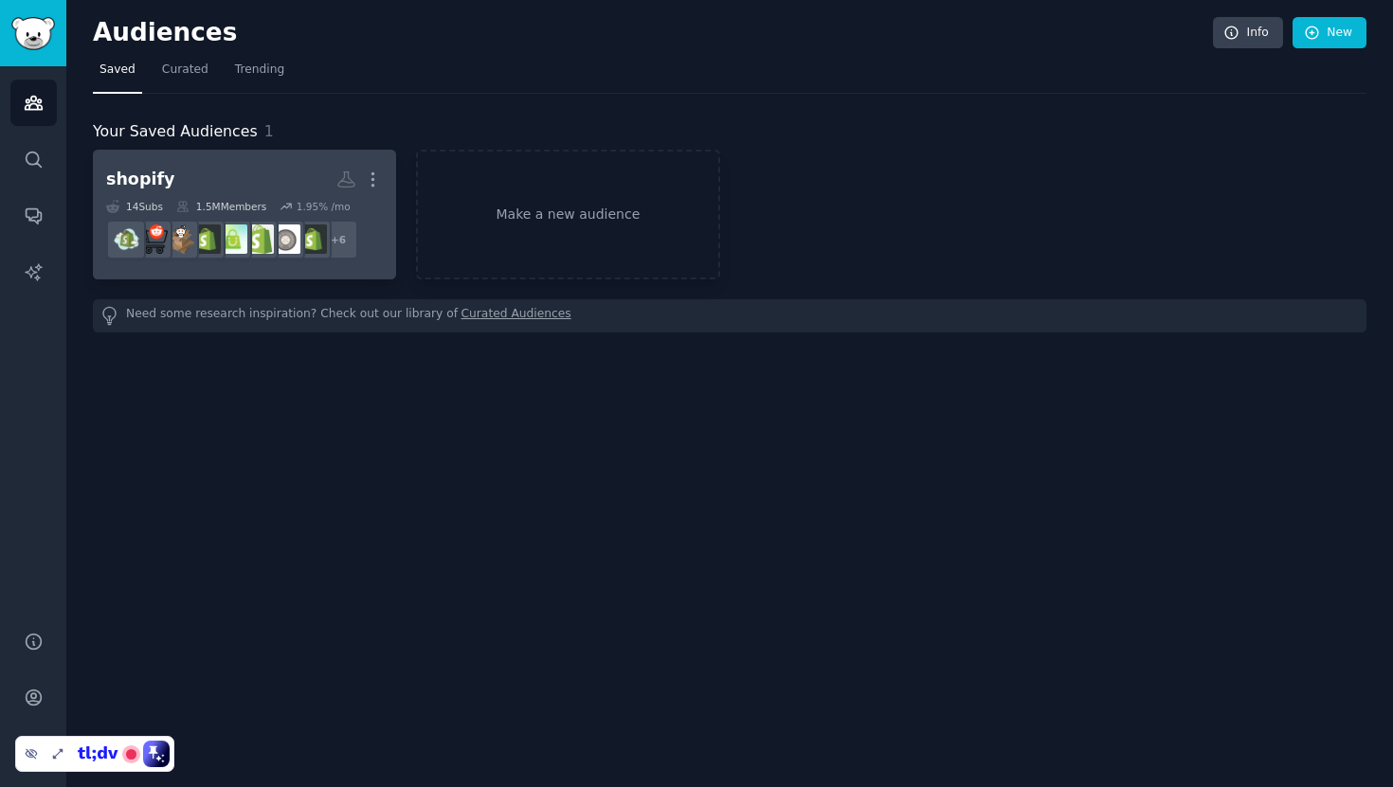
click at [226, 173] on h2 "shopify More" at bounding box center [244, 179] width 277 height 33
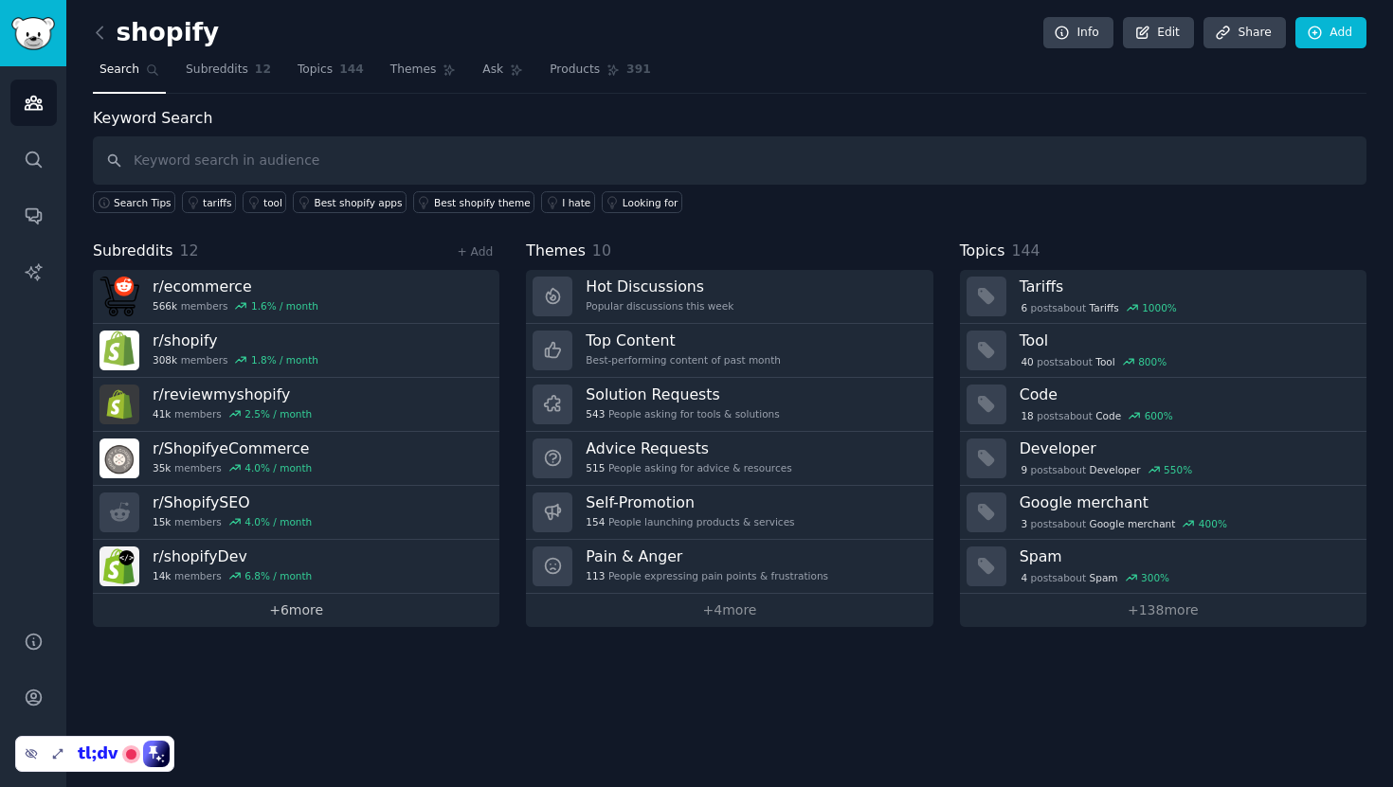
click at [363, 613] on link "+ 6 more" at bounding box center [296, 610] width 407 height 33
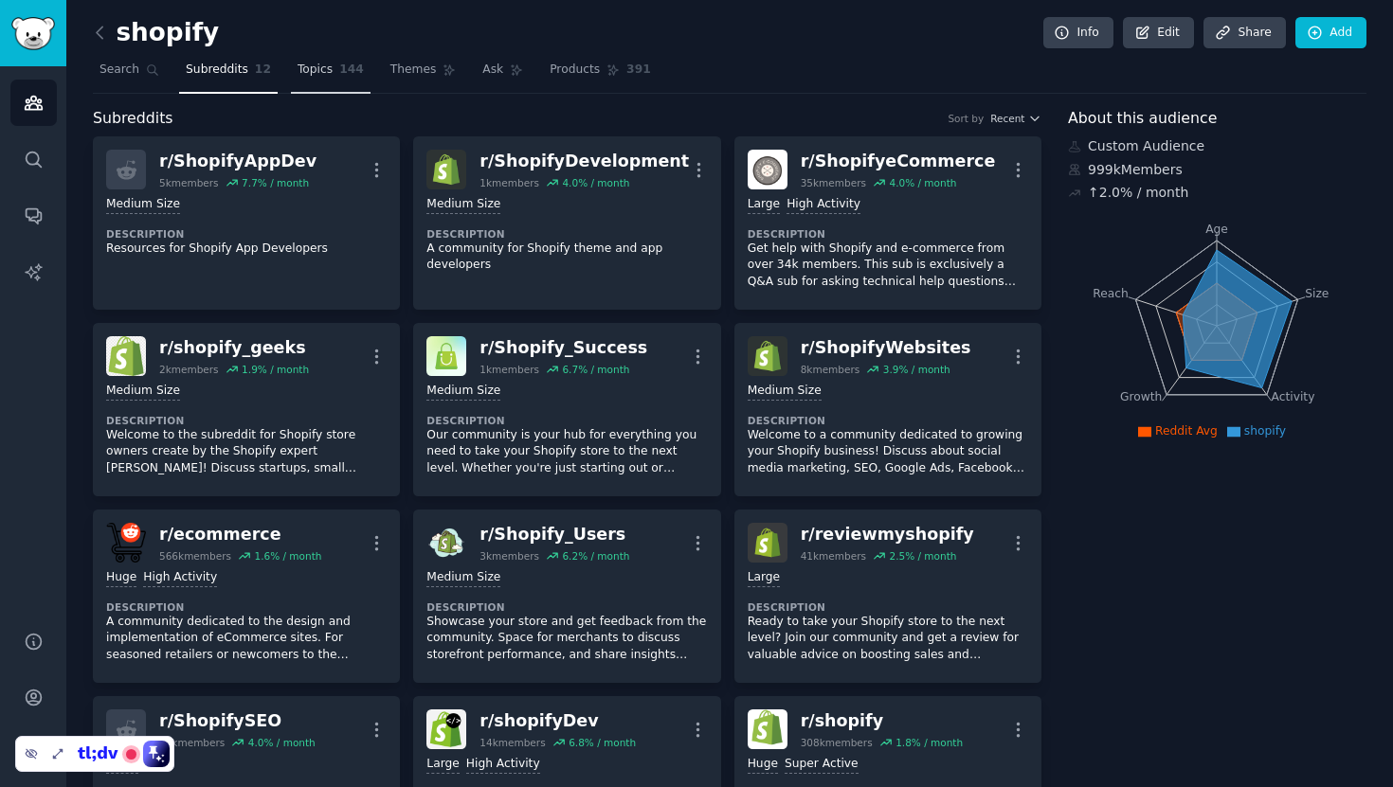
click at [329, 70] on link "Topics 144" at bounding box center [331, 74] width 80 height 39
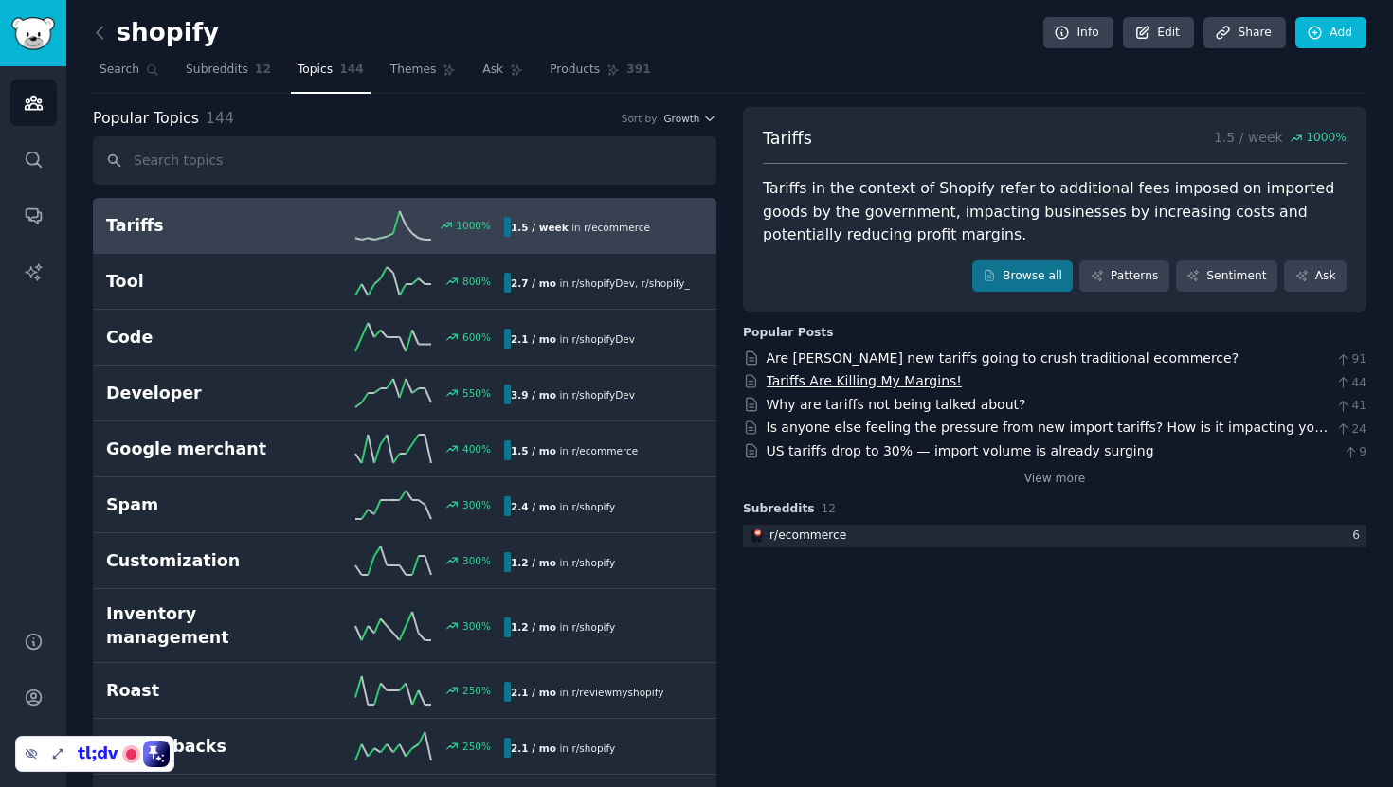
click at [851, 386] on link "Tariffs Are Killing My Margins!" at bounding box center [864, 380] width 195 height 15
